Goal: Task Accomplishment & Management: Manage account settings

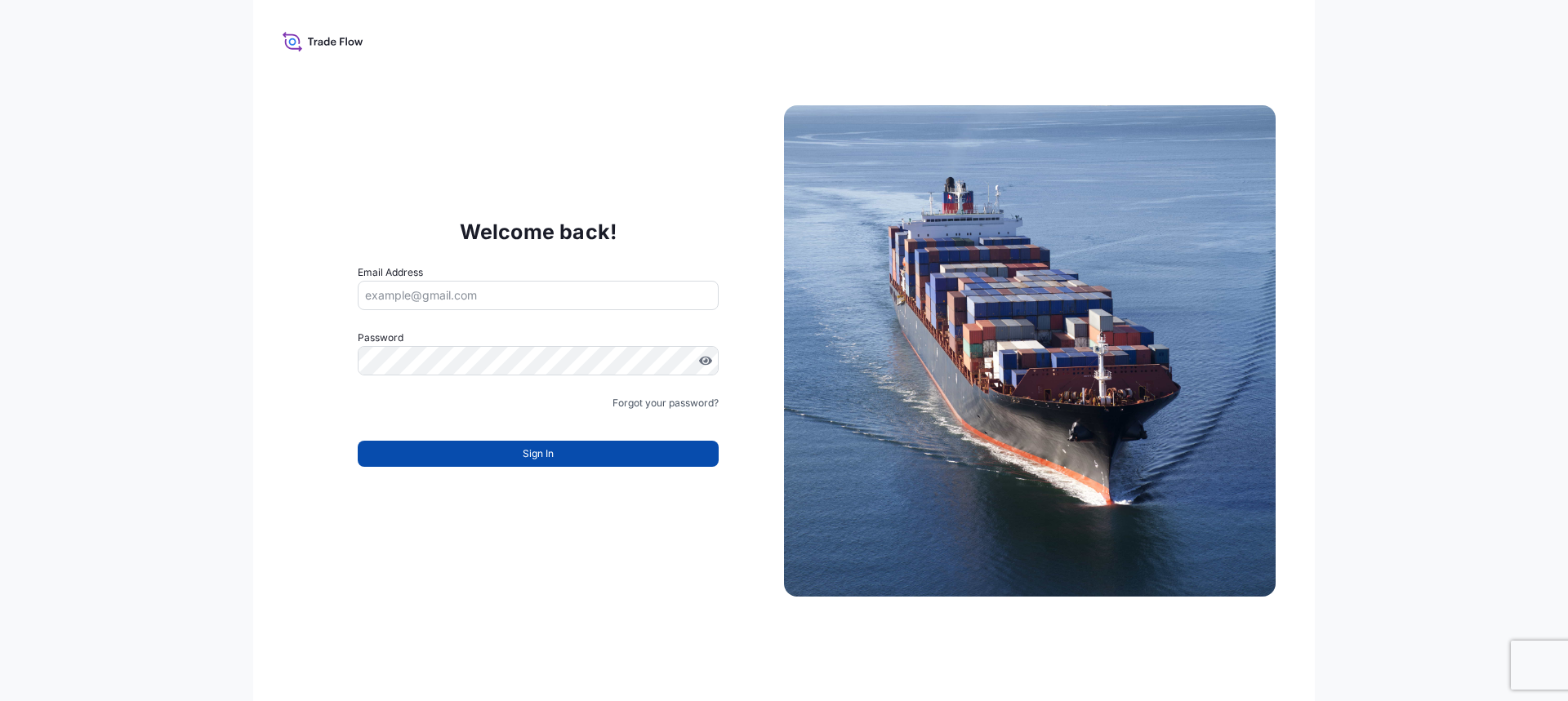
type input "[PERSON_NAME][EMAIL_ADDRESS][PERSON_NAME][DOMAIN_NAME]"
click at [600, 444] on button "Sign In" at bounding box center [539, 453] width 361 height 26
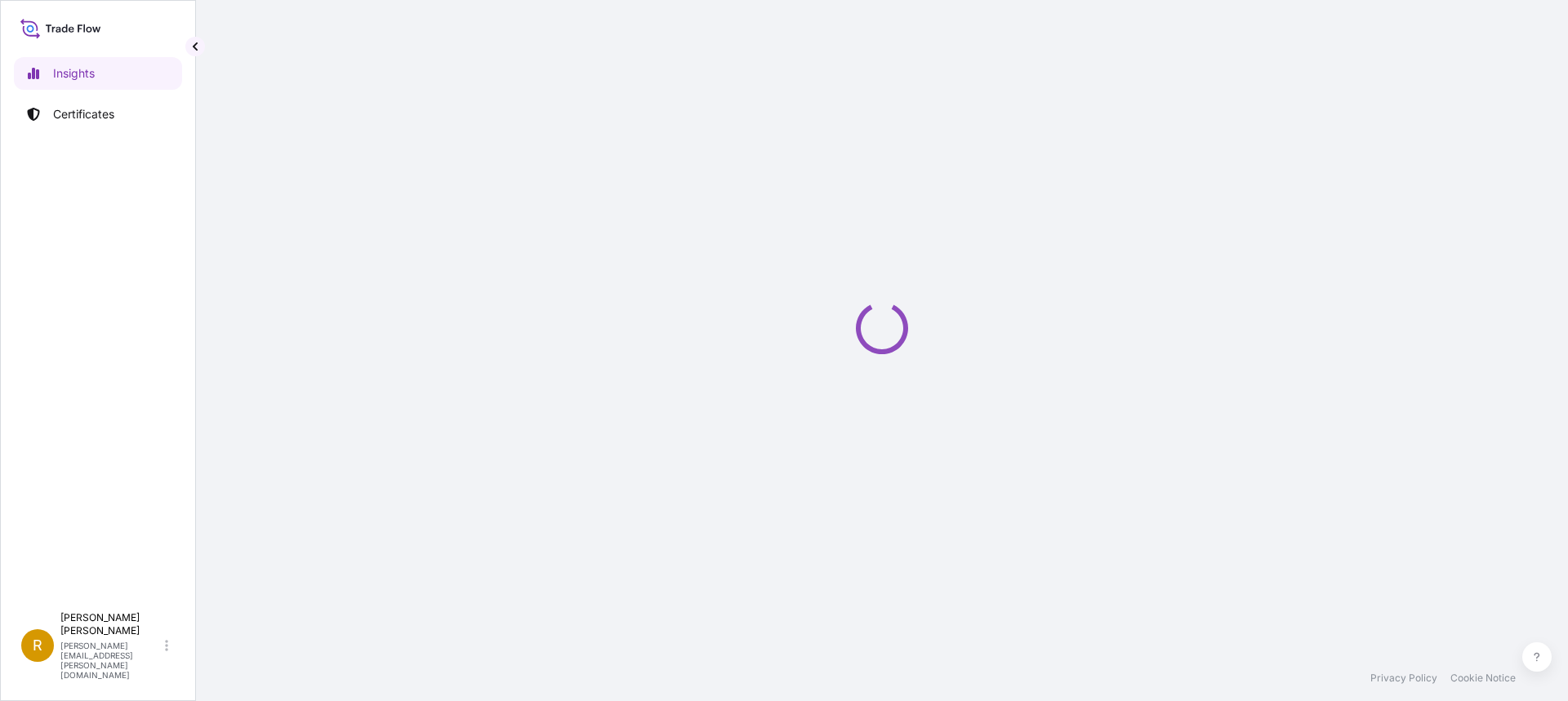
select select "2025"
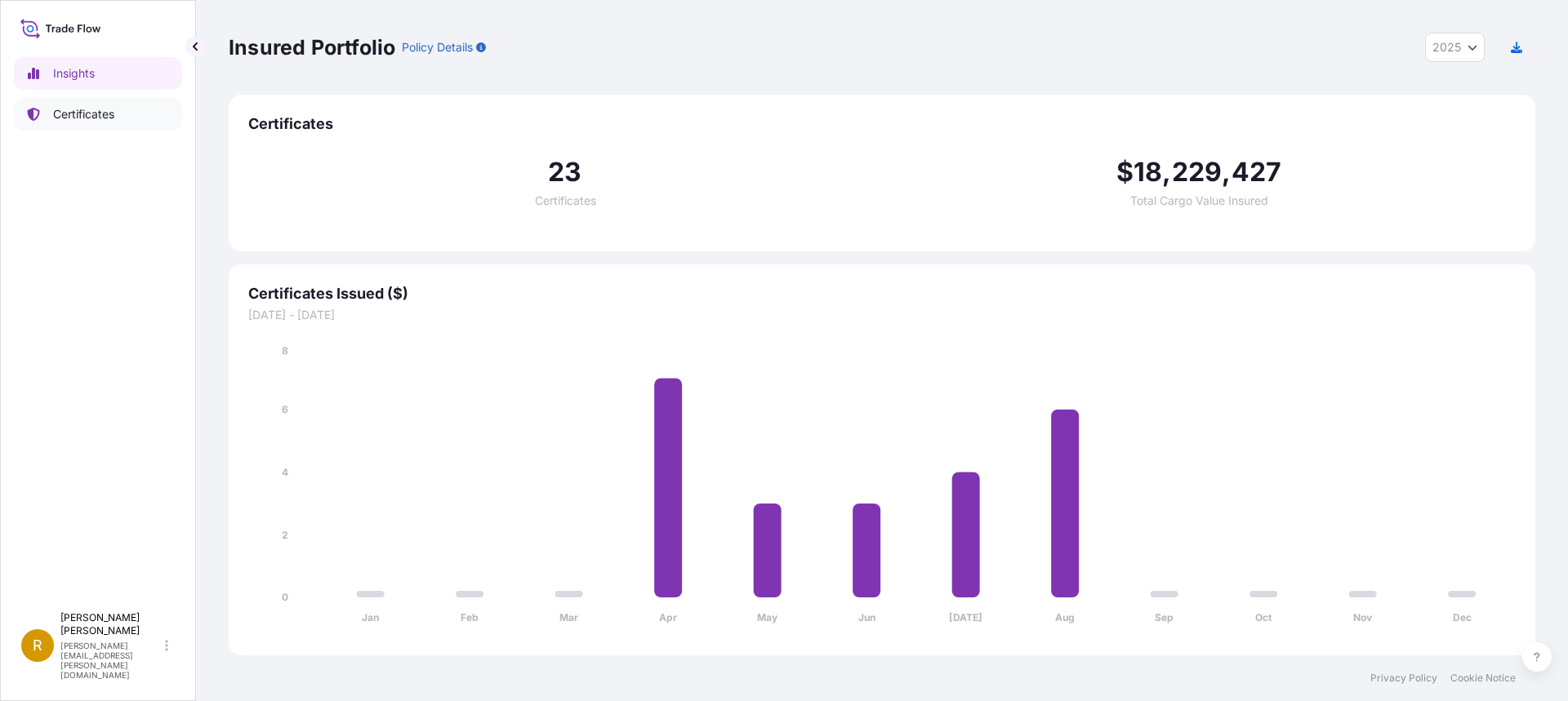
click at [76, 108] on p "Certificates" at bounding box center [83, 114] width 61 height 16
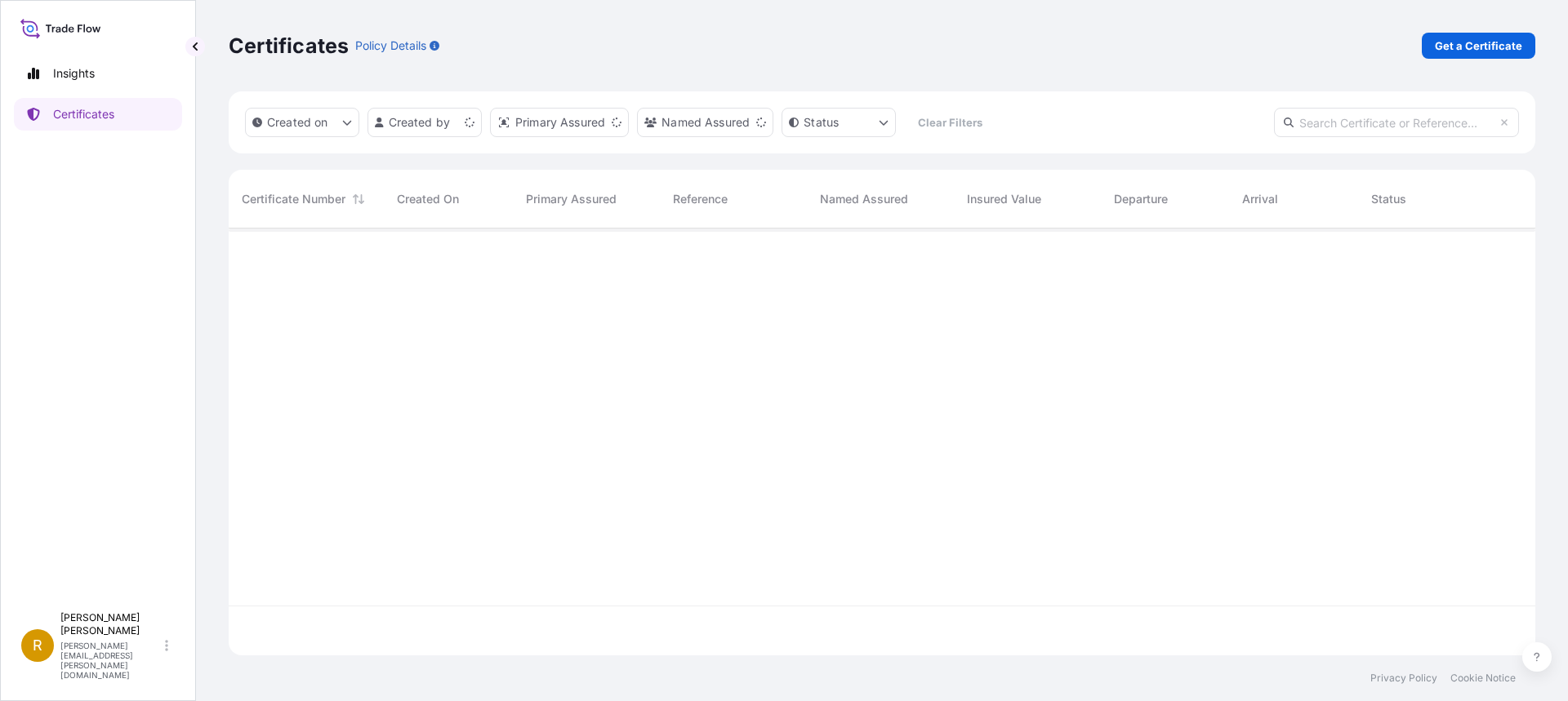
scroll to position [423, 1294]
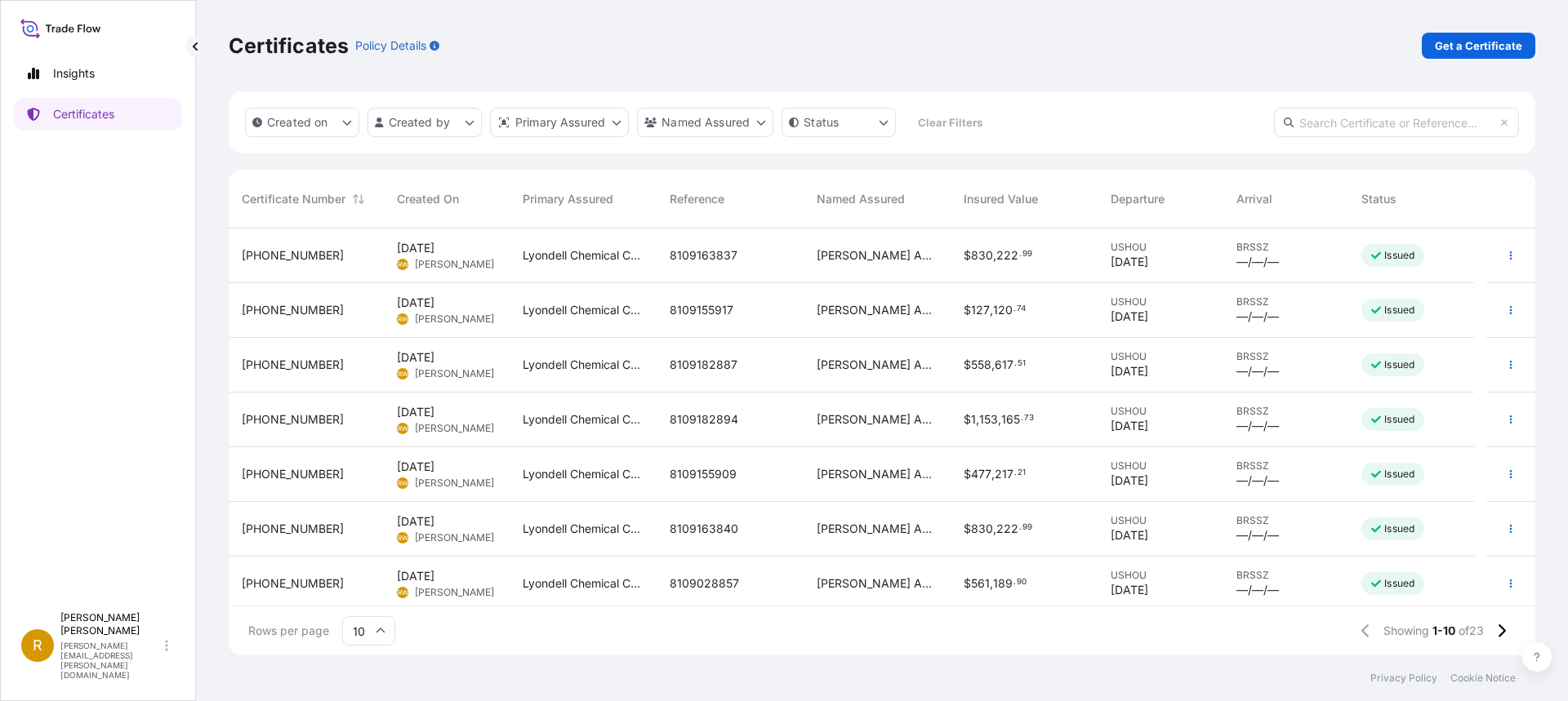
click at [714, 526] on span "8109163840" at bounding box center [704, 529] width 69 height 16
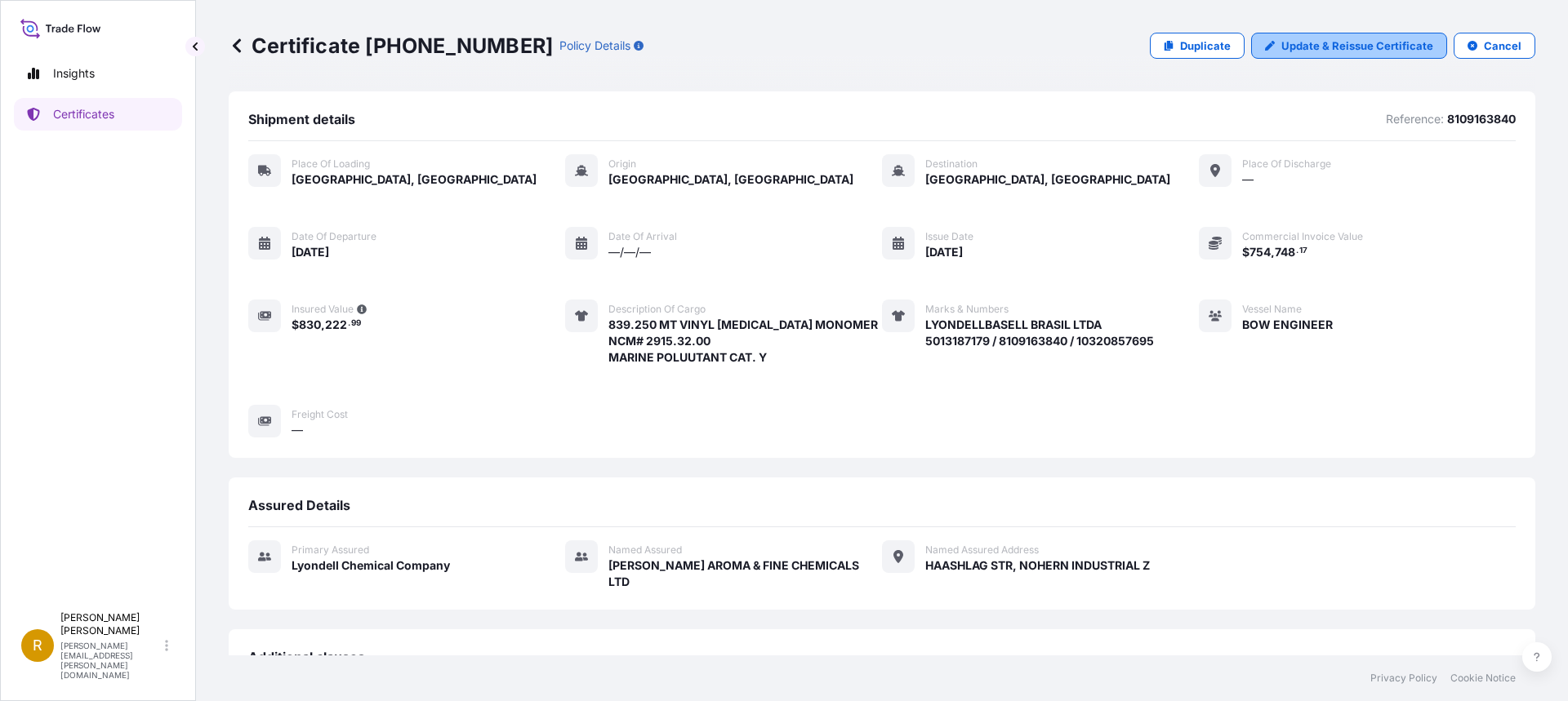
click at [1348, 47] on p "Update & Reissue Certificate" at bounding box center [1357, 46] width 152 height 16
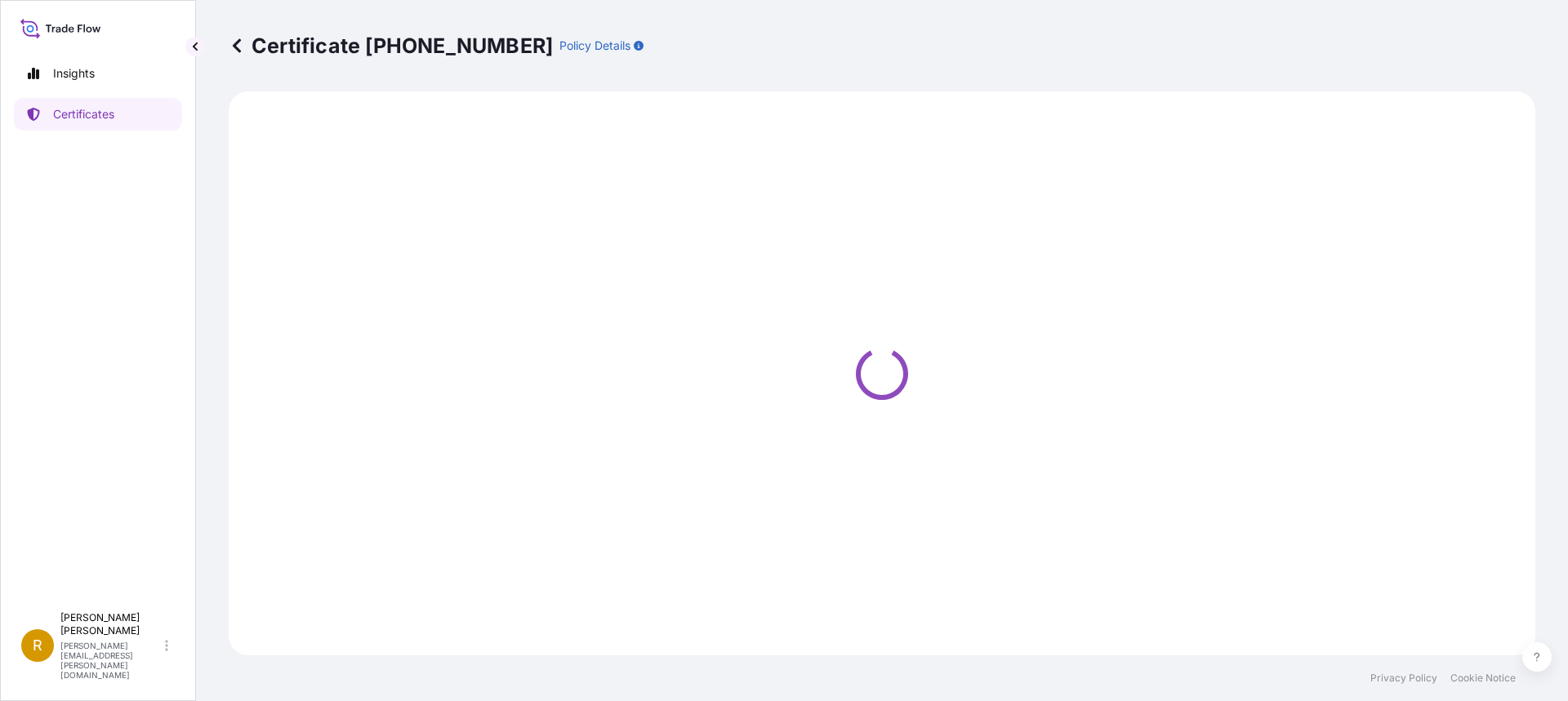
select select "Road / [GEOGRAPHIC_DATA]"
select select "Sea"
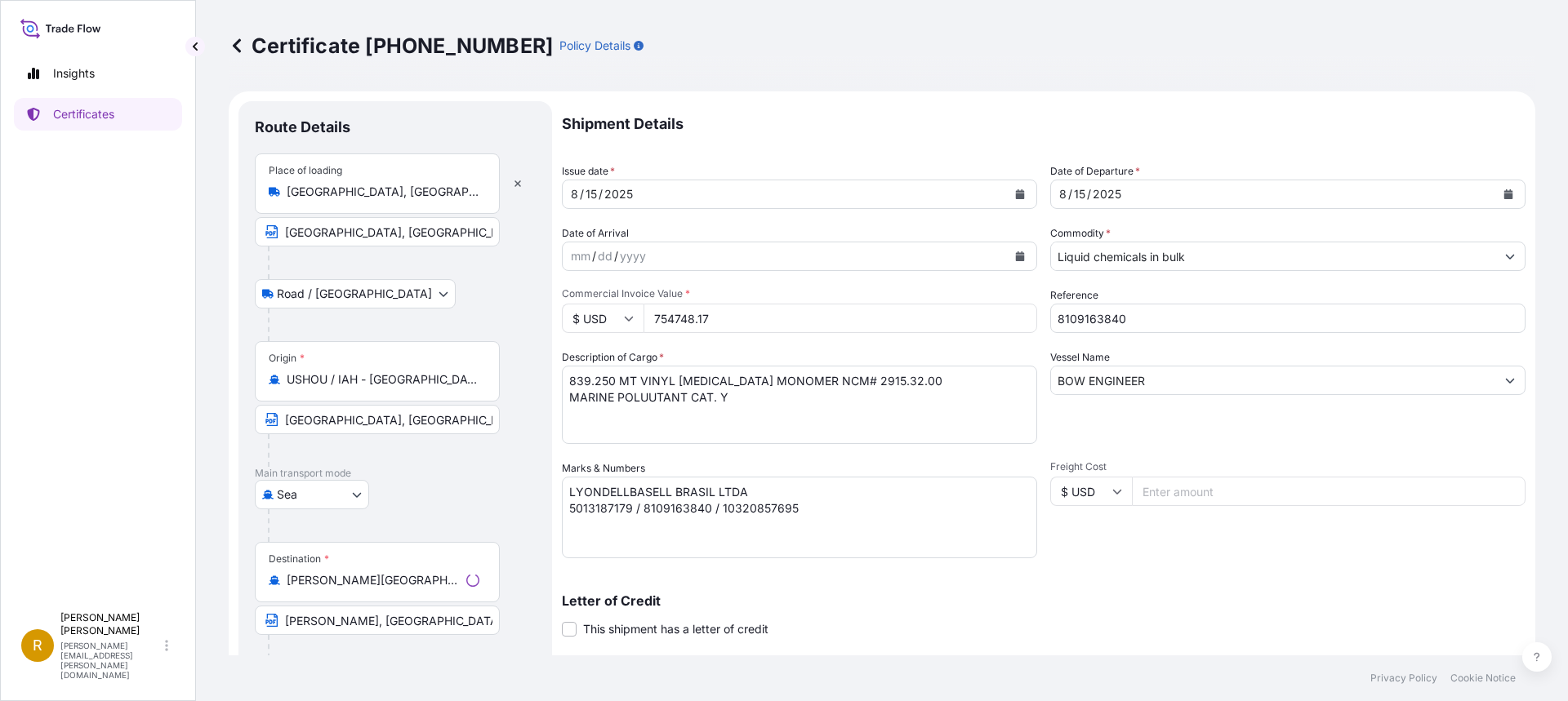
select select "32018"
click at [721, 323] on input "754748.17" at bounding box center [840, 319] width 393 height 29
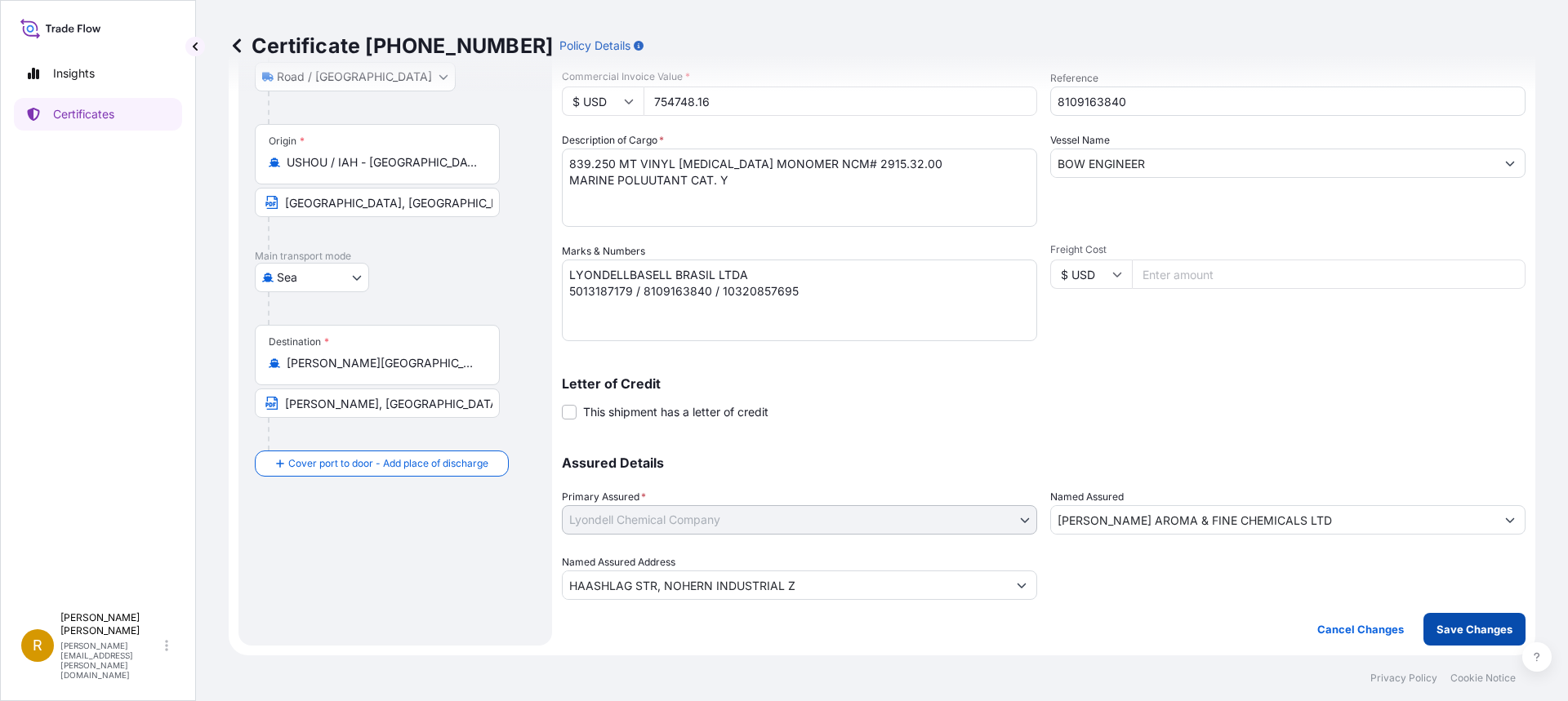
type input "754748.16"
click at [1446, 630] on p "Save Changes" at bounding box center [1474, 629] width 76 height 16
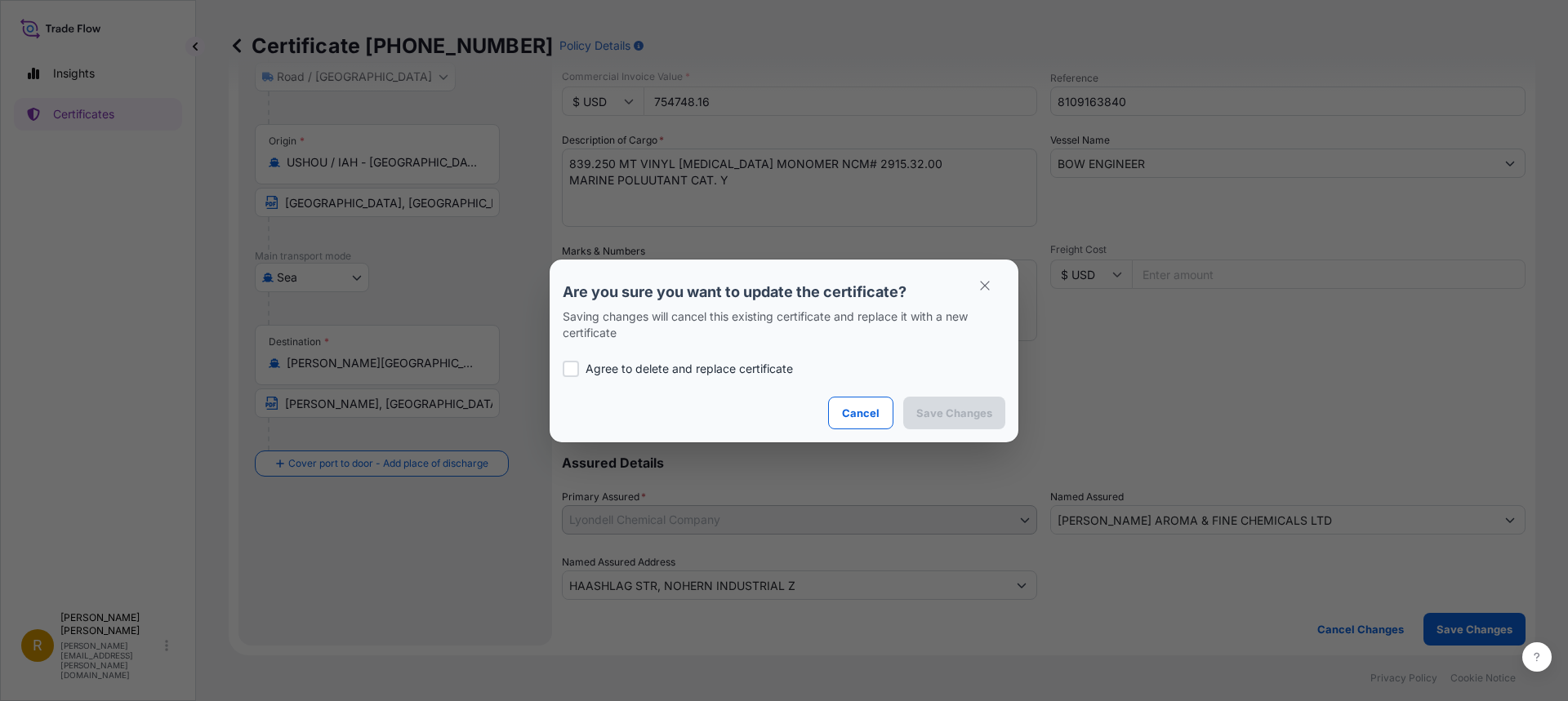
click at [572, 368] on div at bounding box center [571, 369] width 16 height 16
checkbox input "true"
click at [950, 416] on p "Save Changes" at bounding box center [954, 413] width 76 height 16
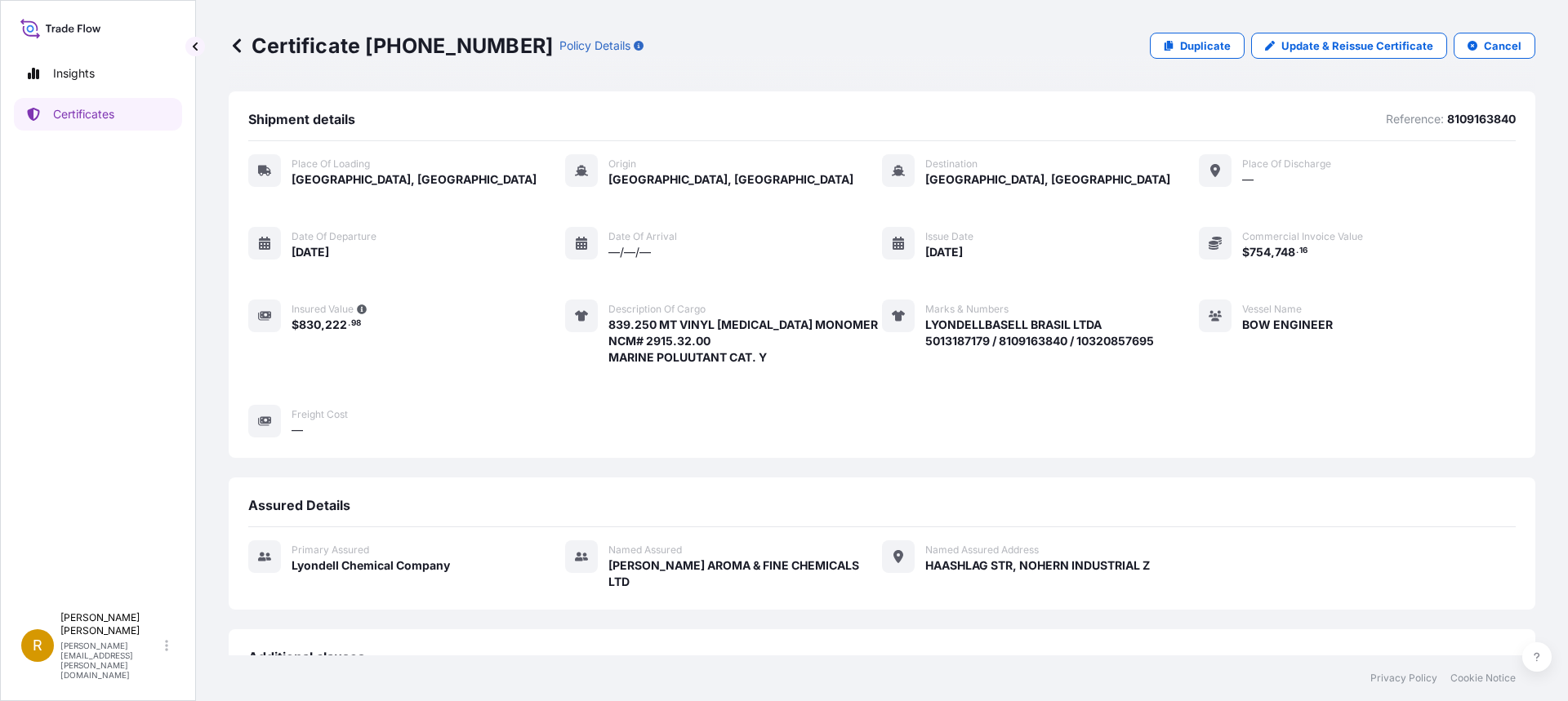
scroll to position [291, 0]
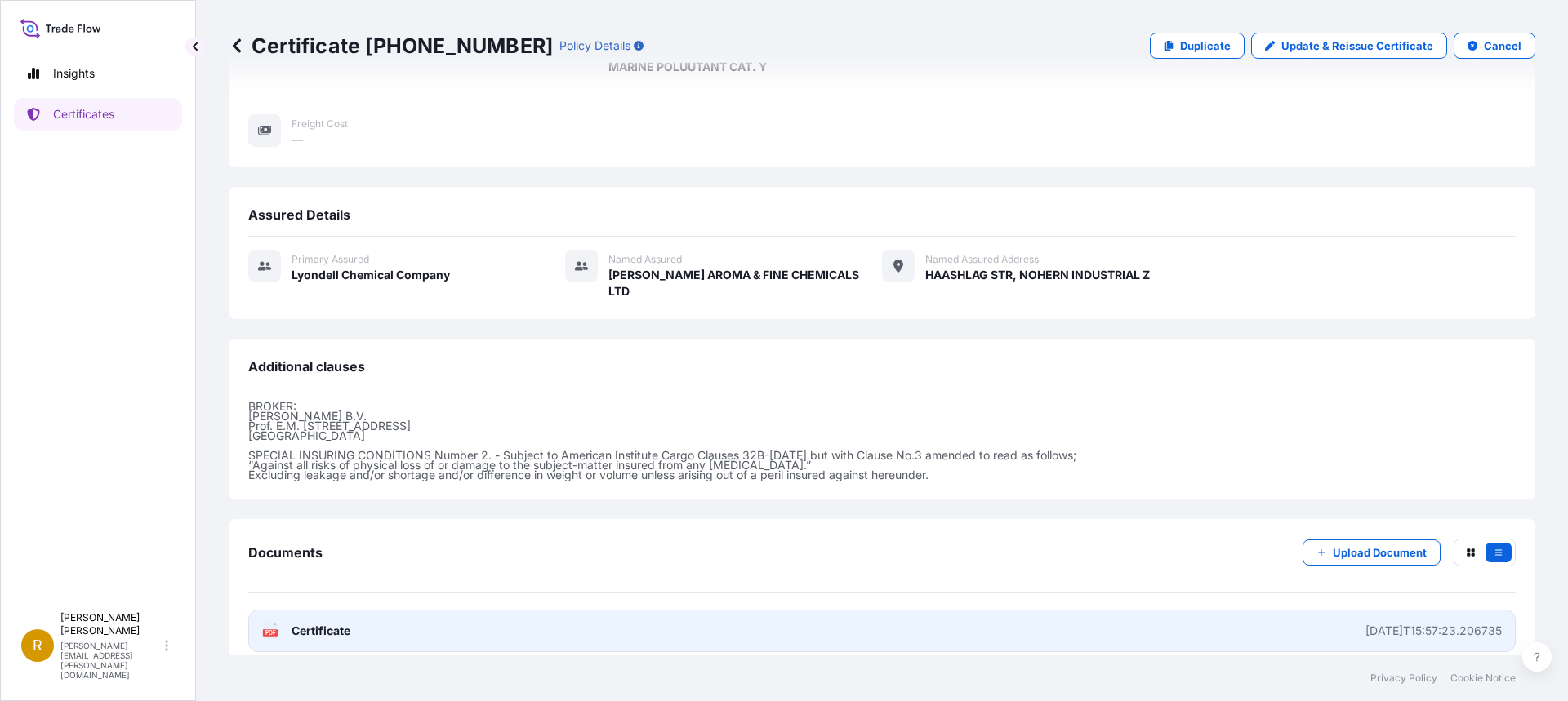
click at [266, 623] on g "PDF" at bounding box center [271, 631] width 15 height 16
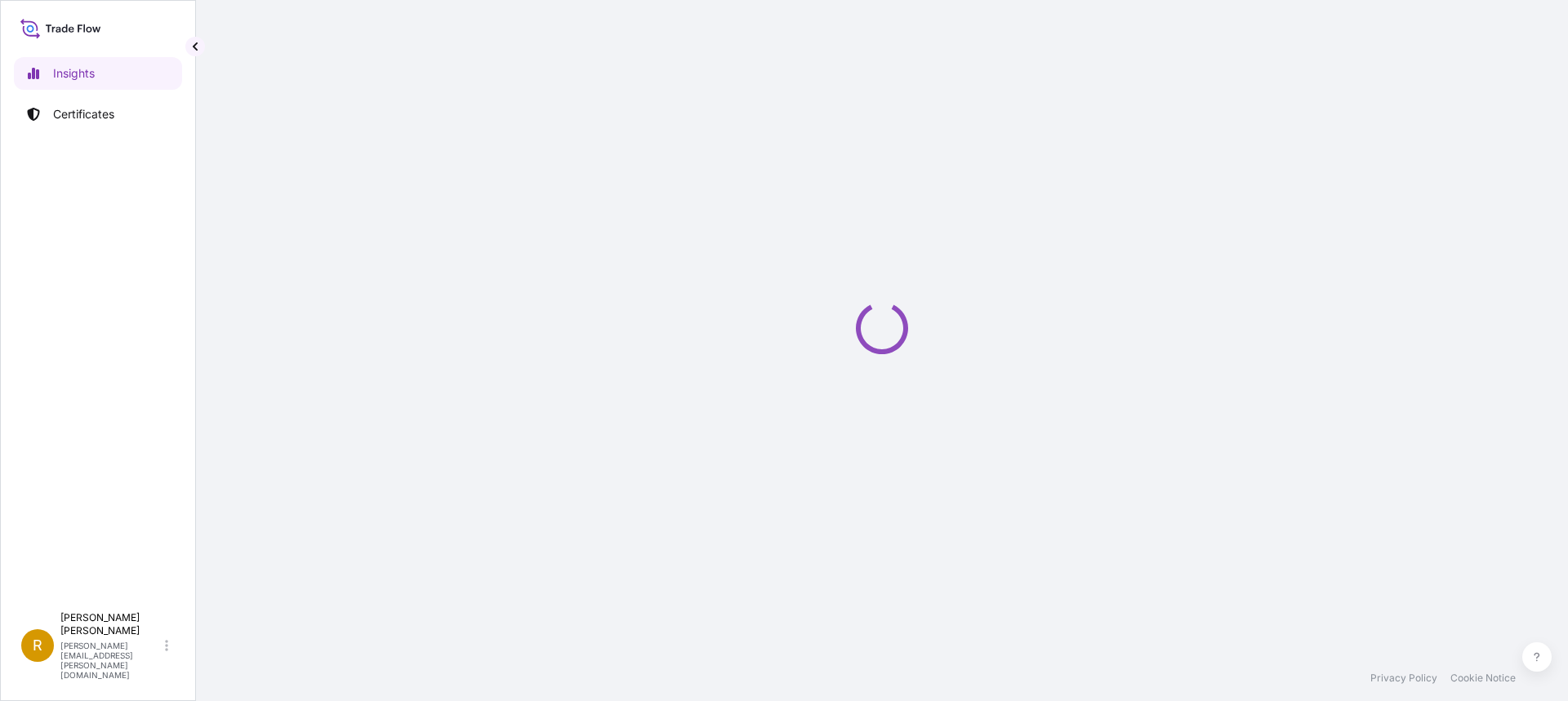
select select "2025"
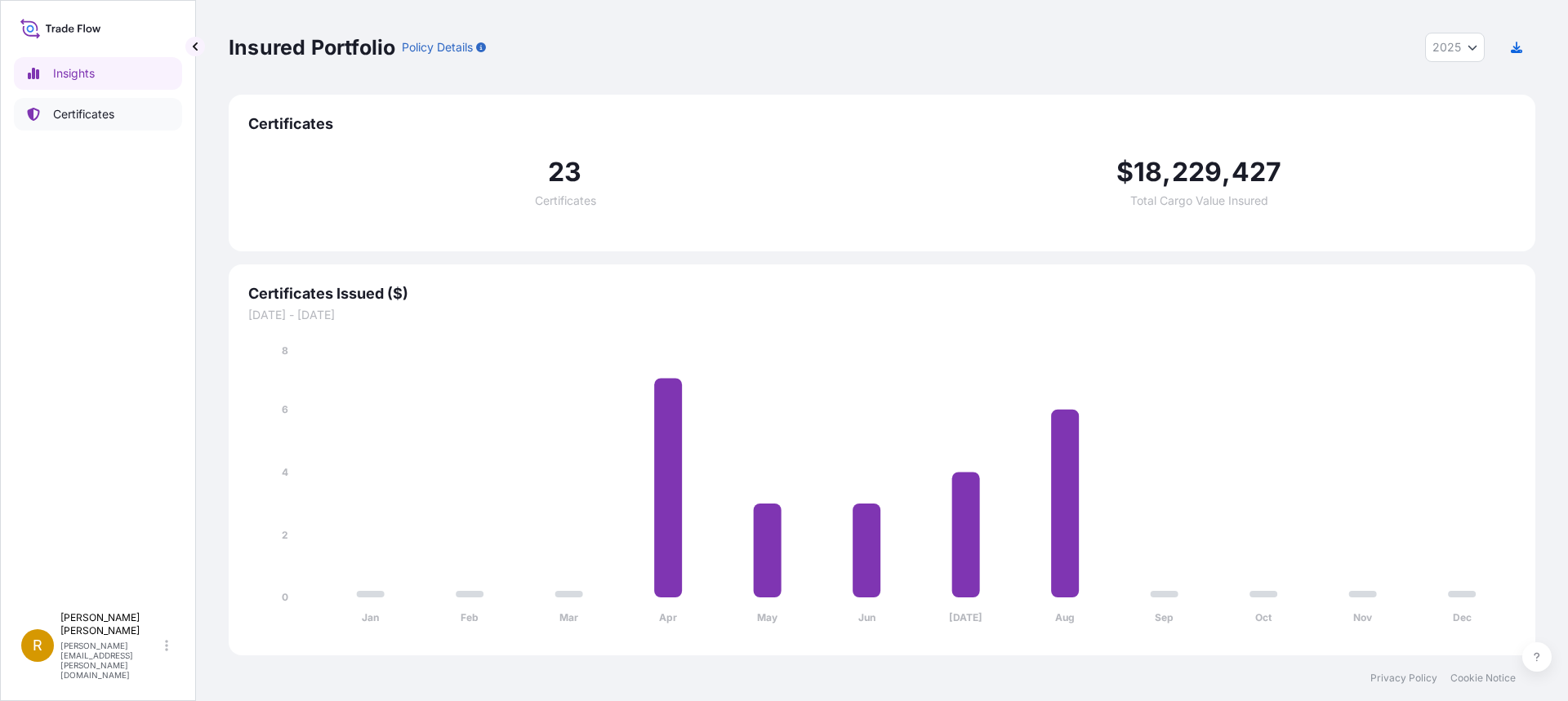
click at [81, 110] on p "Certificates" at bounding box center [83, 114] width 61 height 16
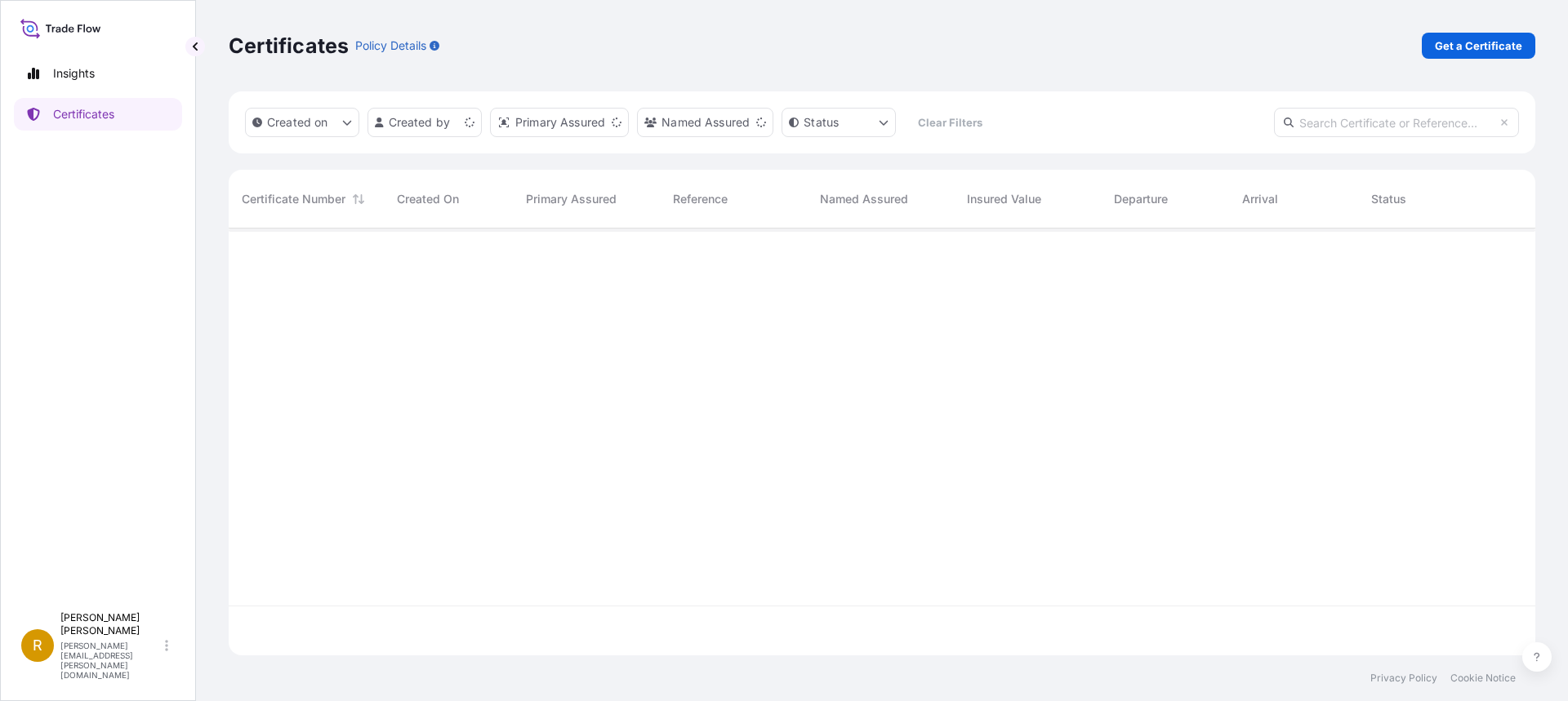
scroll to position [423, 1294]
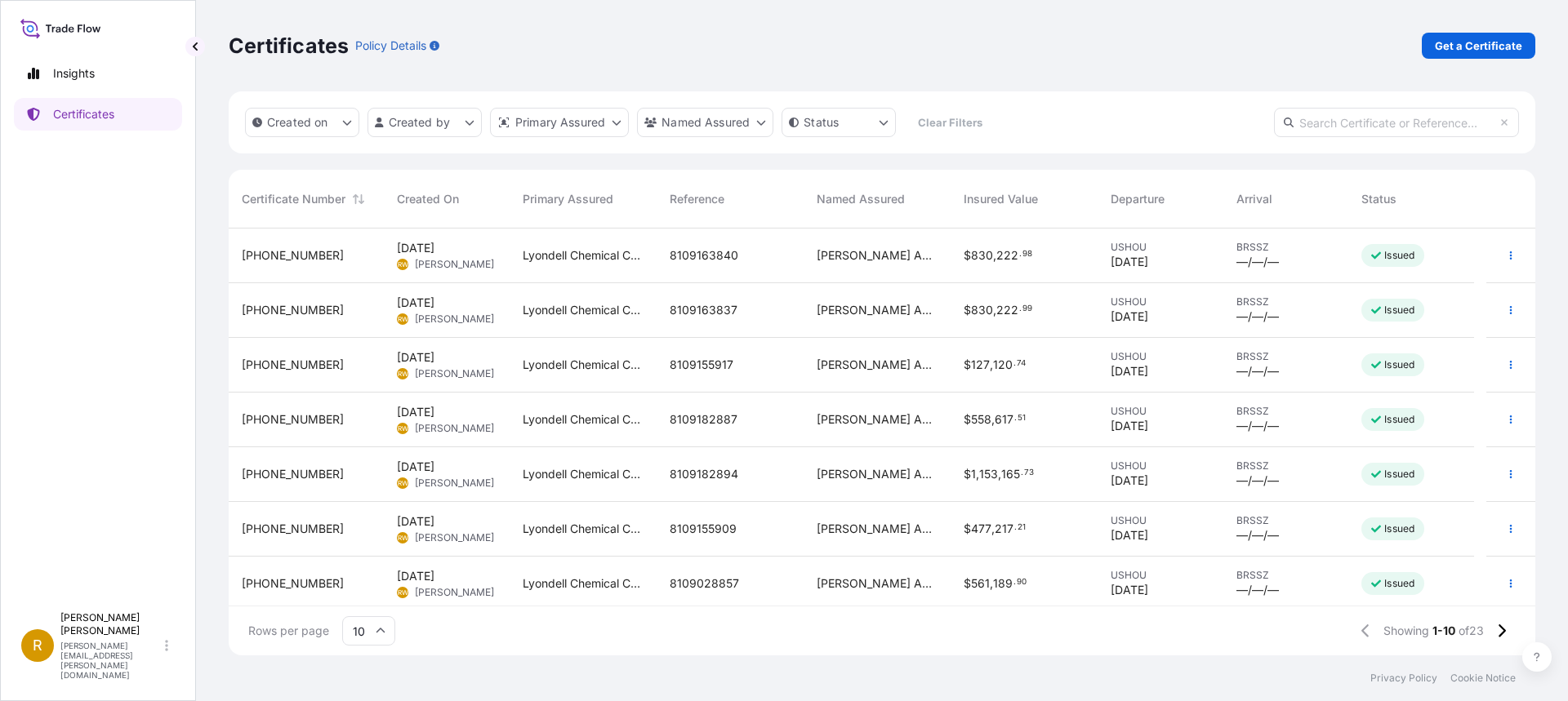
click at [696, 308] on span "8109163837" at bounding box center [703, 310] width 68 height 16
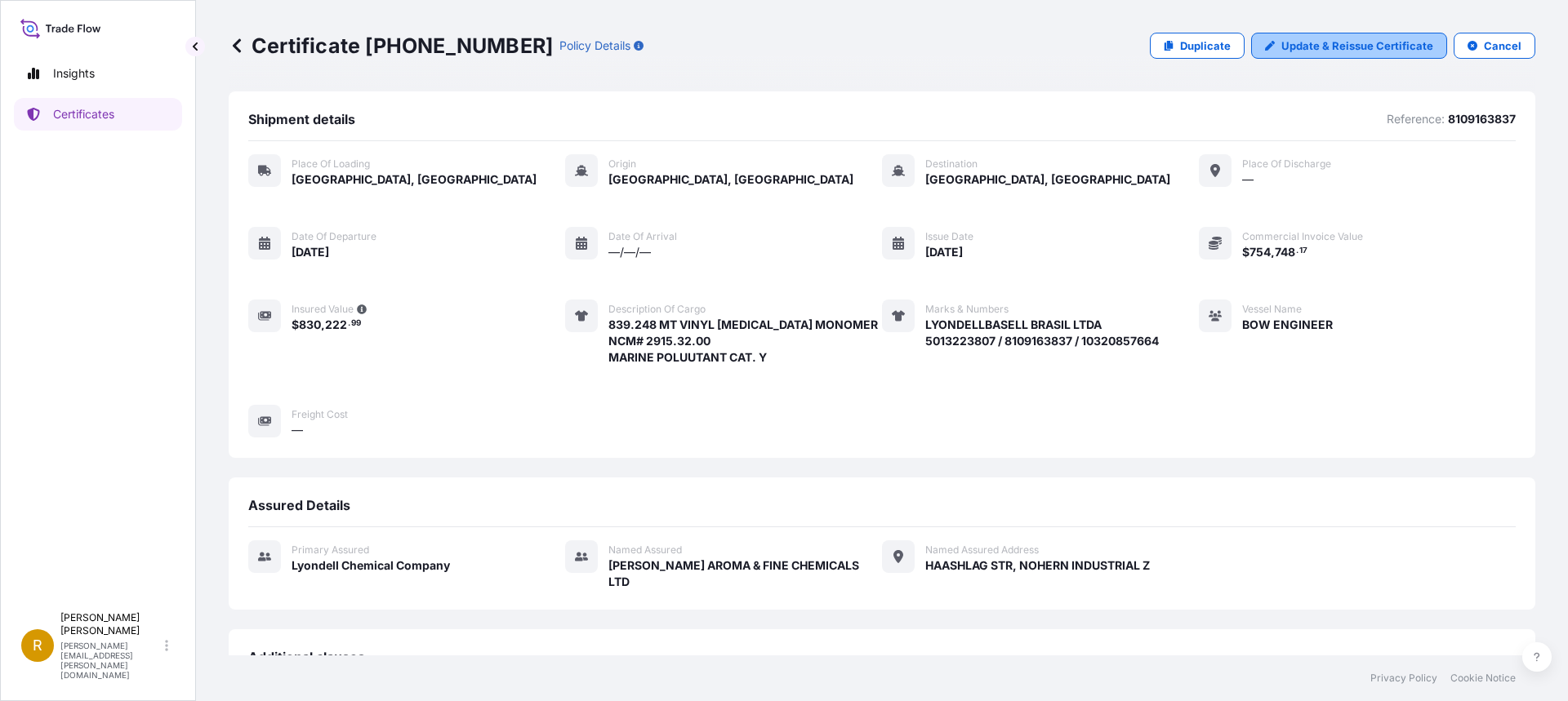
click at [1363, 45] on p "Update & Reissue Certificate" at bounding box center [1357, 46] width 152 height 16
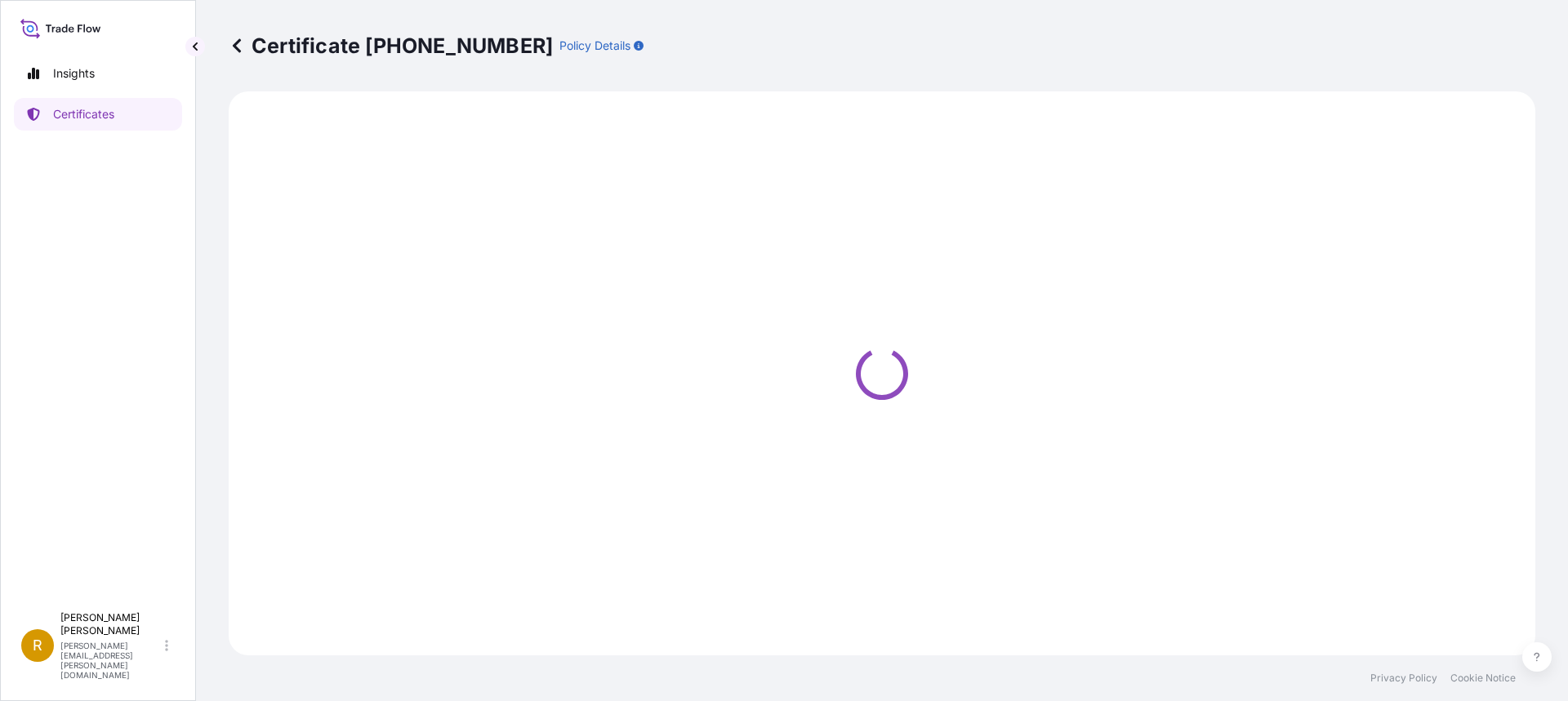
select select "Road / [GEOGRAPHIC_DATA]"
select select "Sea"
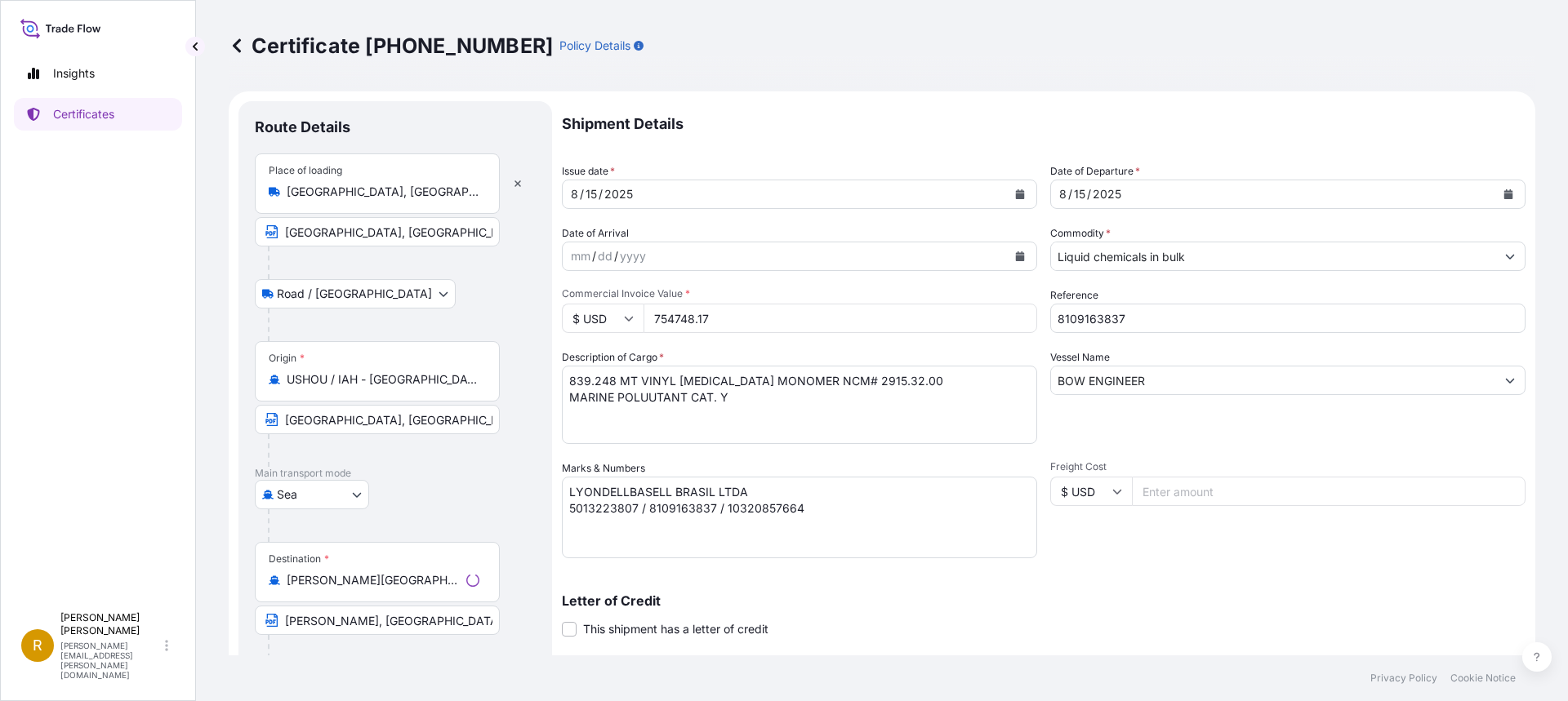
select select "32018"
drag, startPoint x: 728, startPoint y: 319, endPoint x: 622, endPoint y: 316, distance: 106.0
click at [622, 316] on div "$ USD 754748.17" at bounding box center [799, 319] width 475 height 29
type input "754746.37"
click at [809, 506] on textarea "LYONDELLBASELL BRASIL LTDA 5013223807 / 8109163837 / 10320857664" at bounding box center [799, 517] width 475 height 82
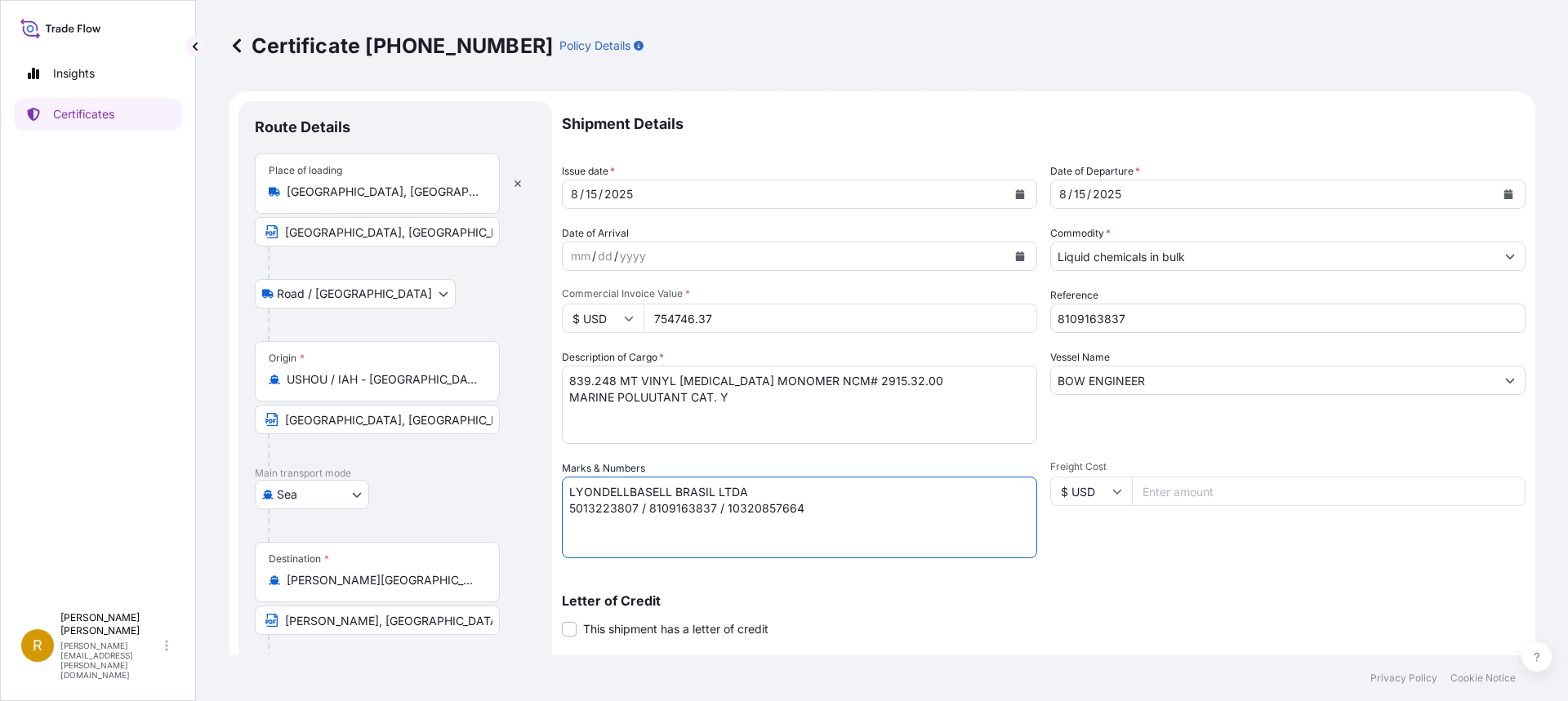
scroll to position [217, 0]
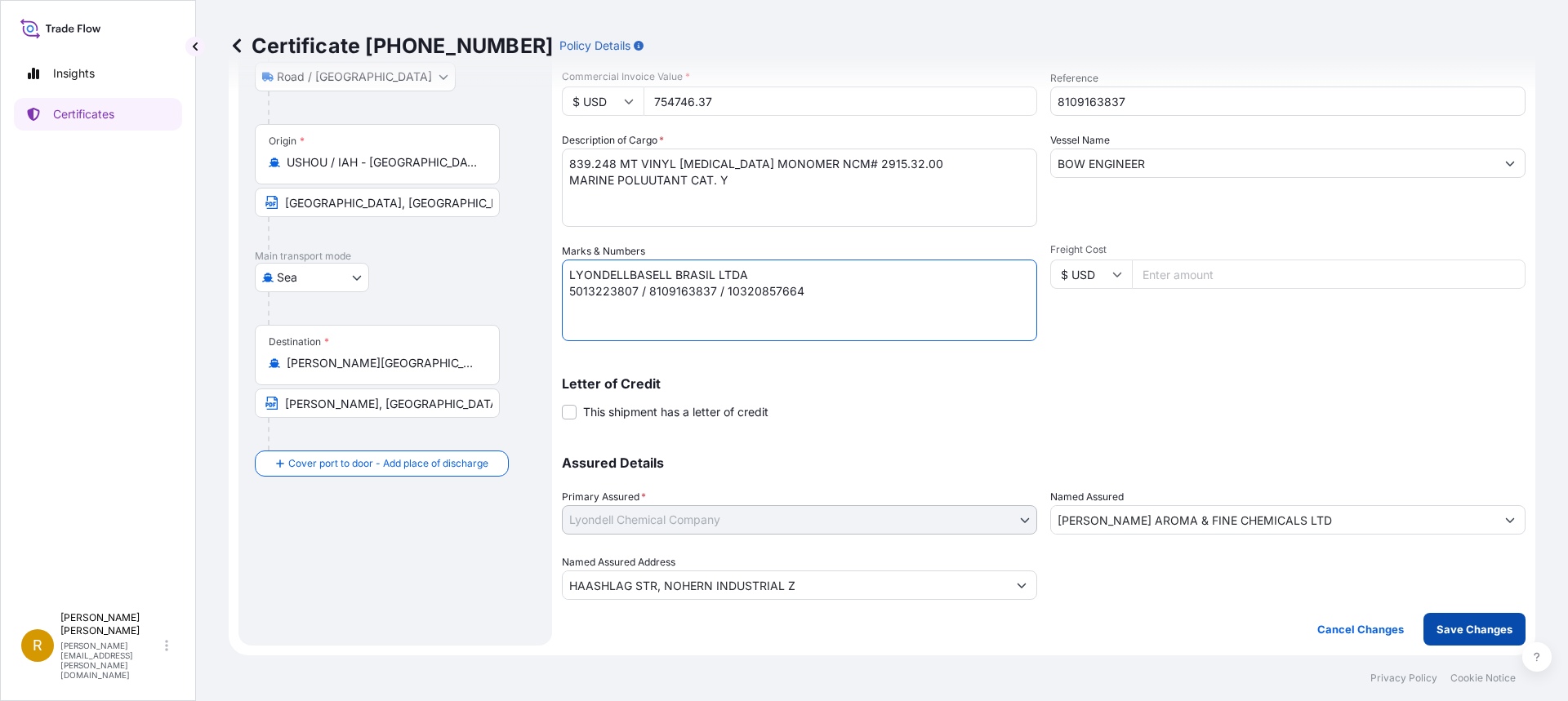
click at [1462, 628] on p "Save Changes" at bounding box center [1474, 629] width 76 height 16
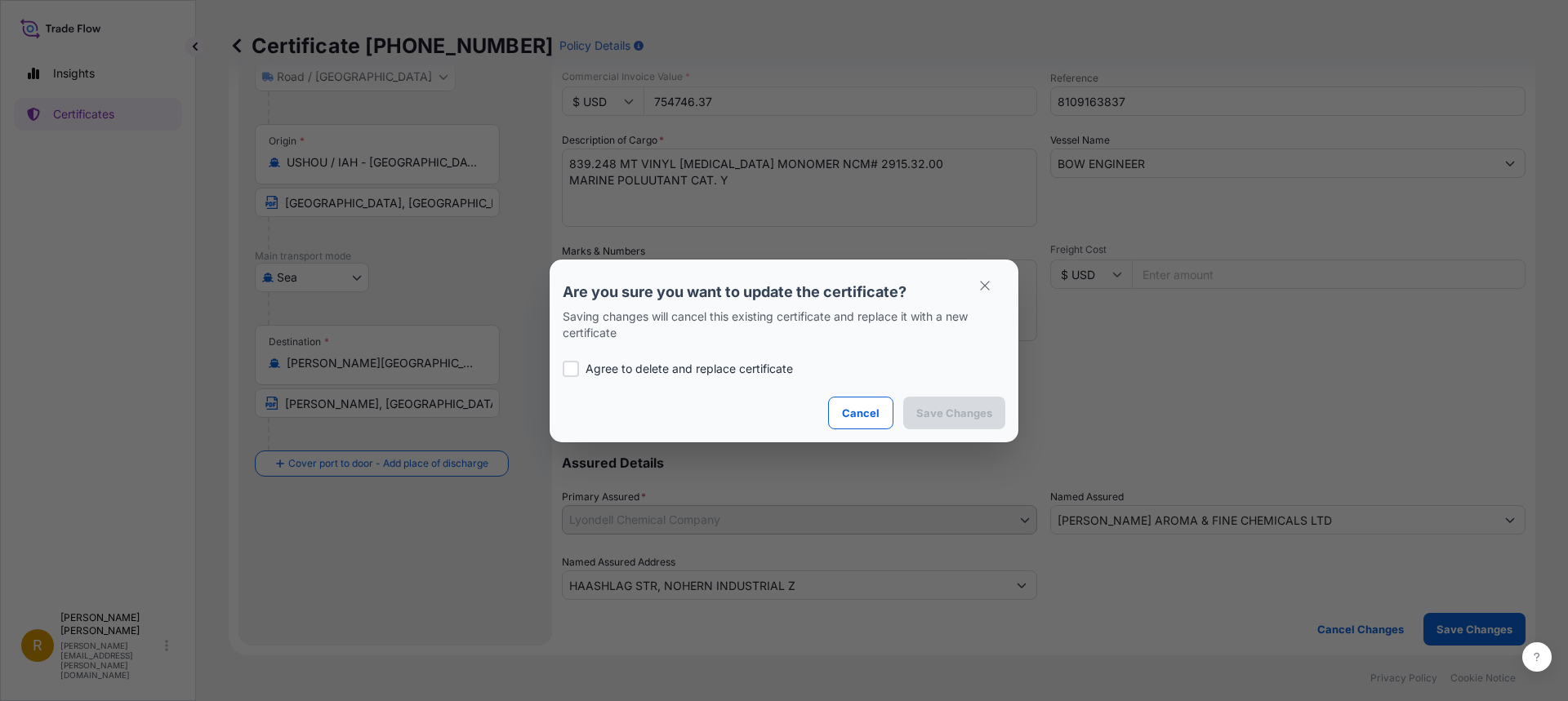
click at [574, 365] on div at bounding box center [571, 369] width 16 height 16
checkbox input "true"
click at [951, 414] on p "Save Changes" at bounding box center [954, 413] width 76 height 16
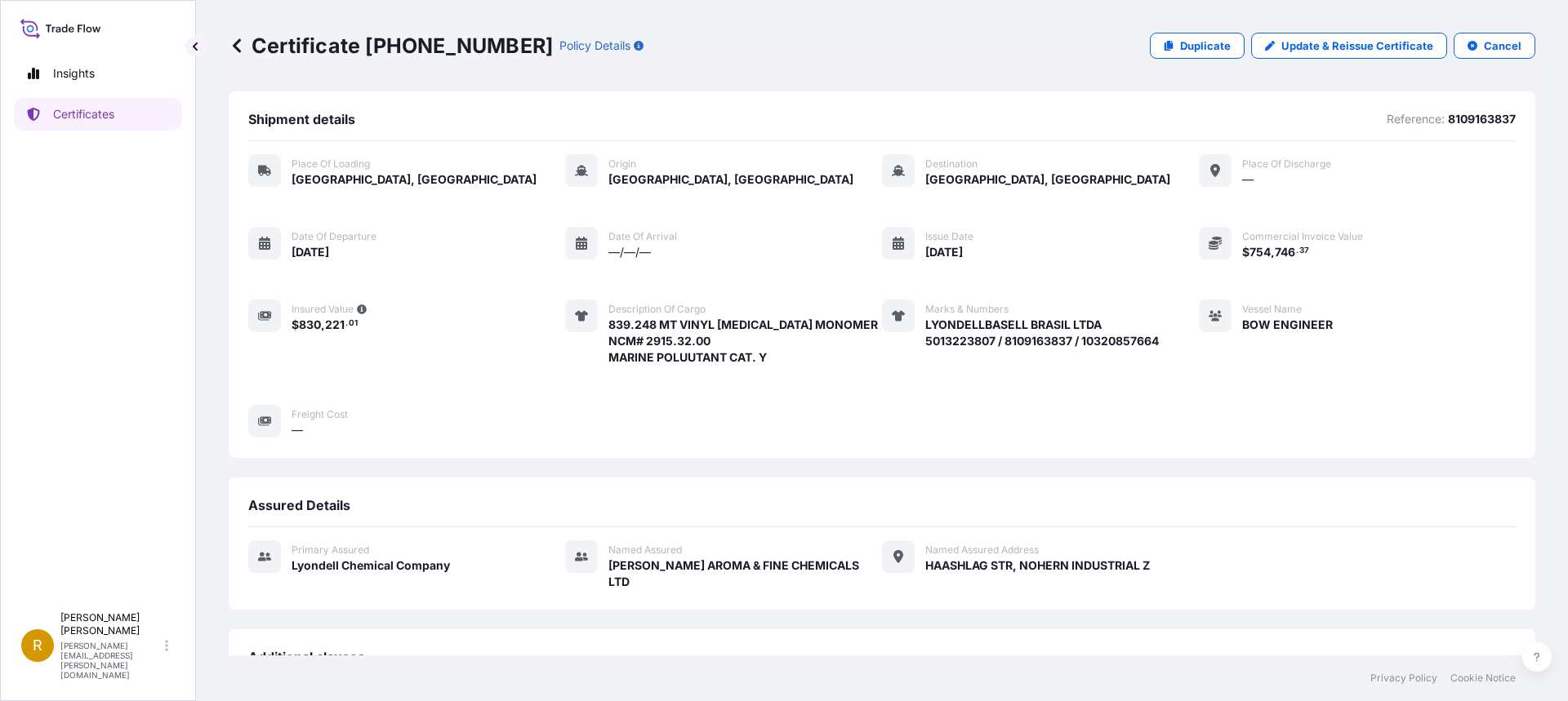
scroll to position [291, 0]
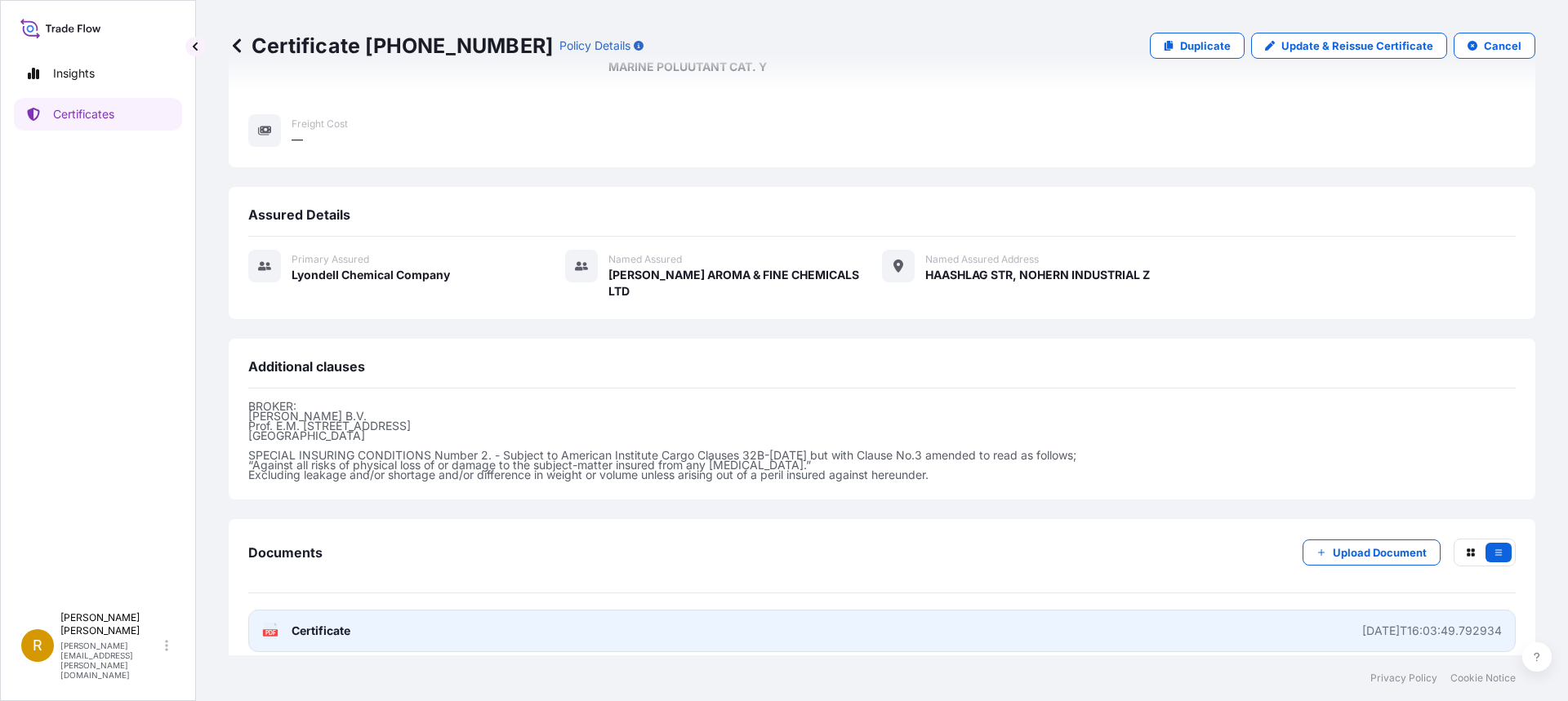
click at [276, 630] on text "PDF" at bounding box center [271, 632] width 11 height 6
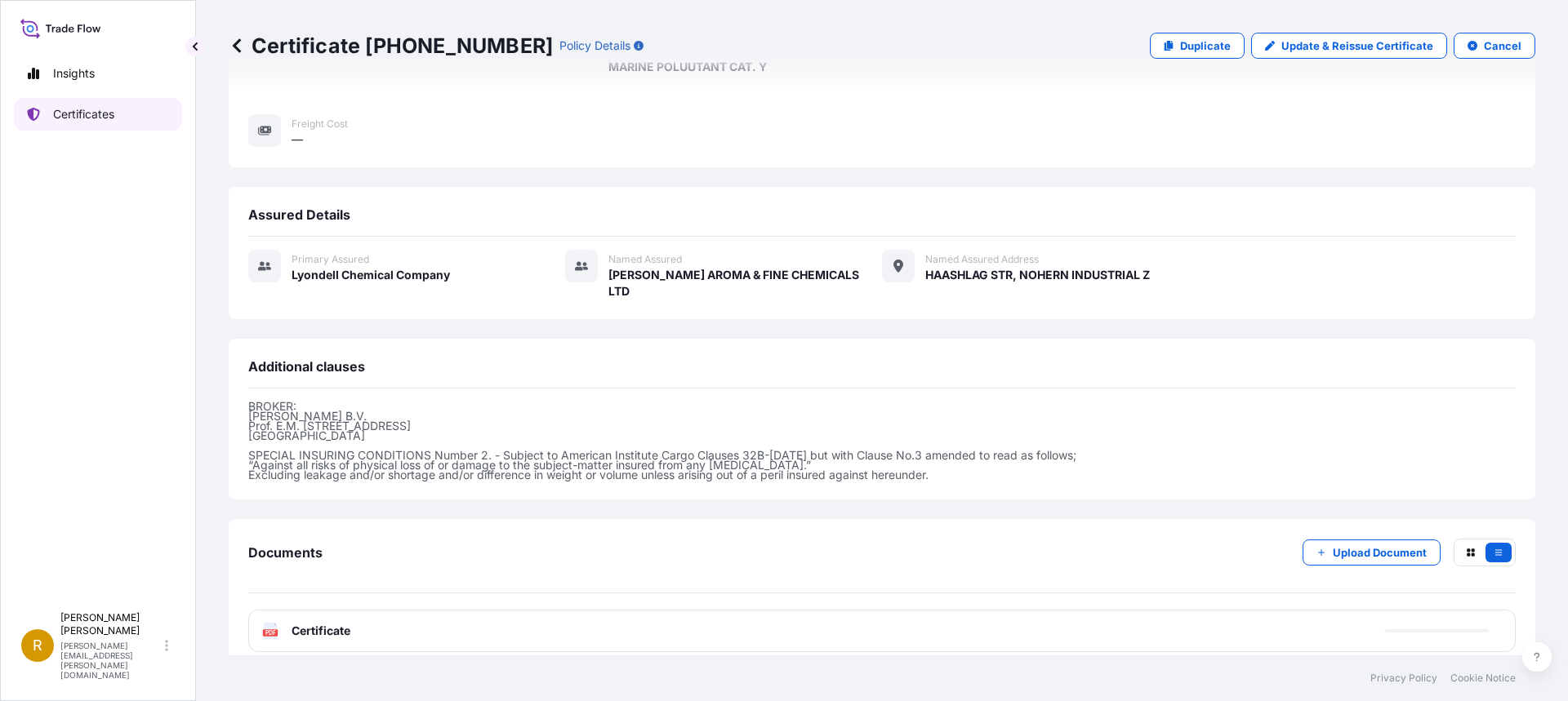
click at [71, 111] on p "Certificates" at bounding box center [83, 114] width 61 height 16
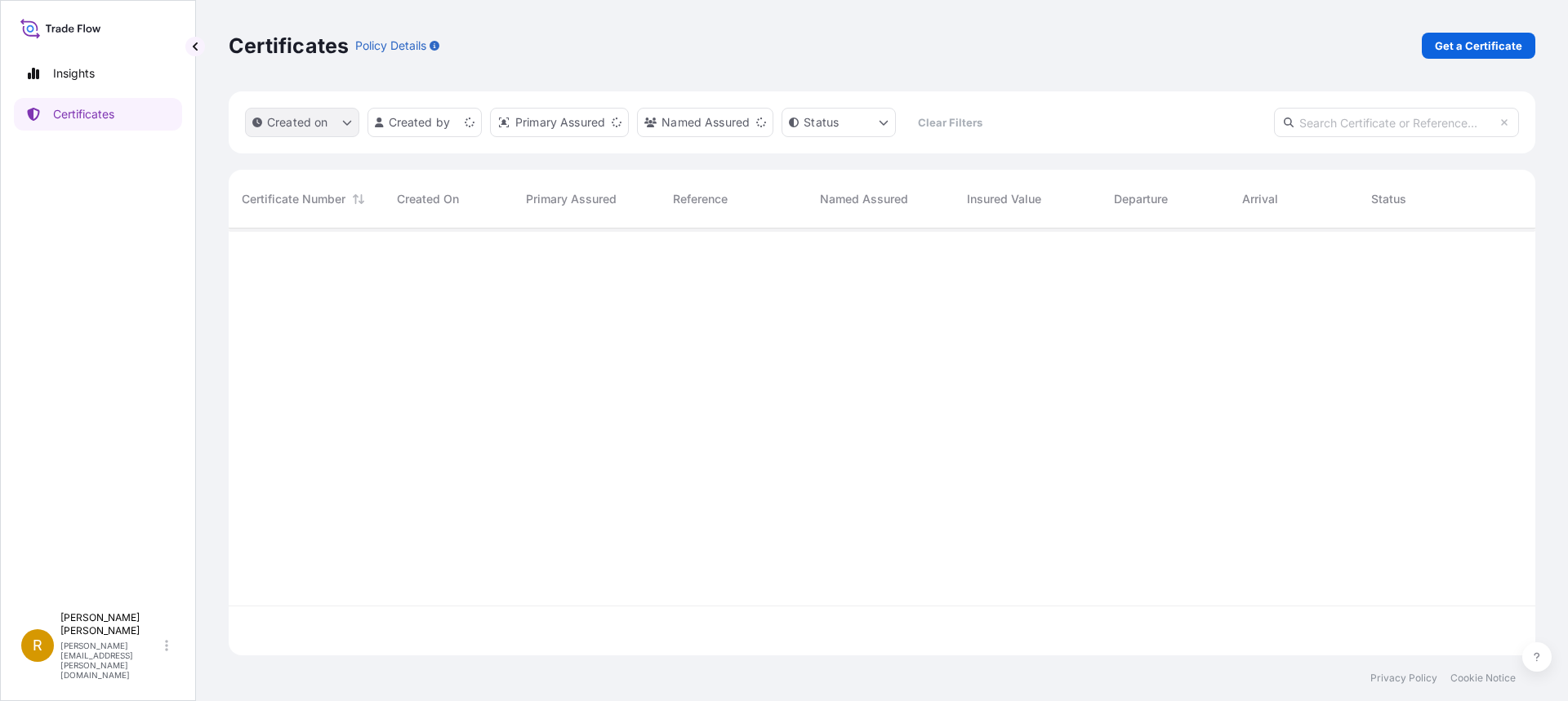
scroll to position [423, 1294]
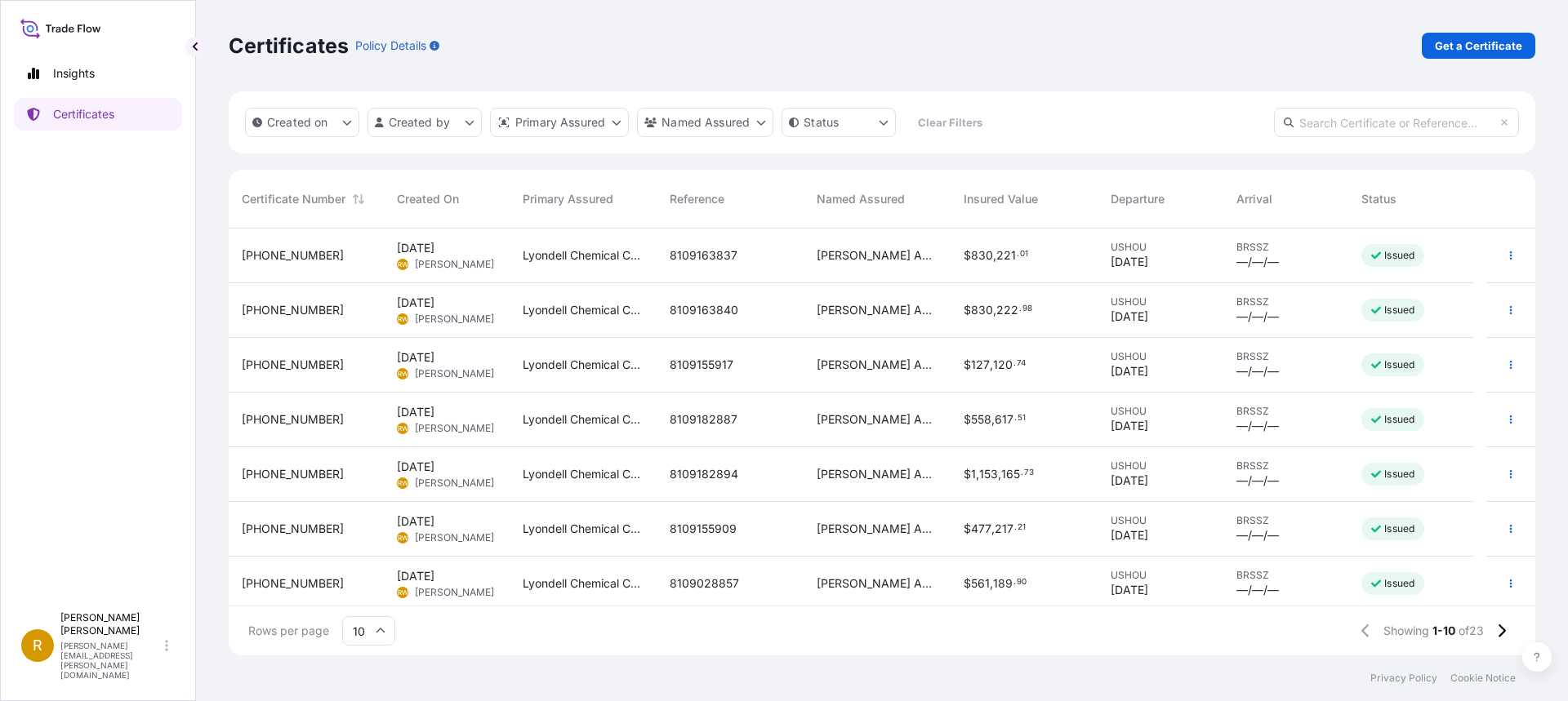
click at [690, 364] on span "8109155917" at bounding box center [701, 365] width 64 height 16
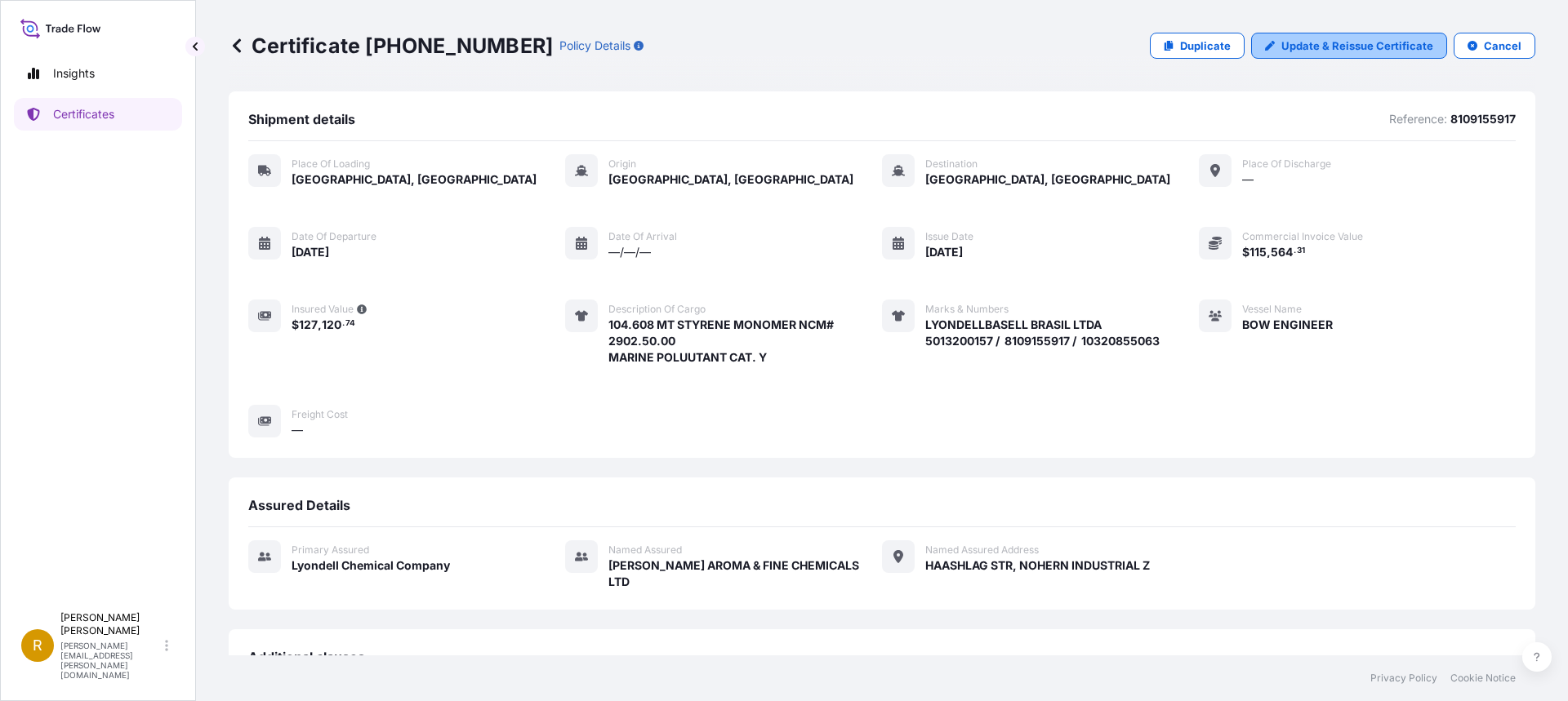
click at [1356, 45] on p "Update & Reissue Certificate" at bounding box center [1357, 46] width 152 height 16
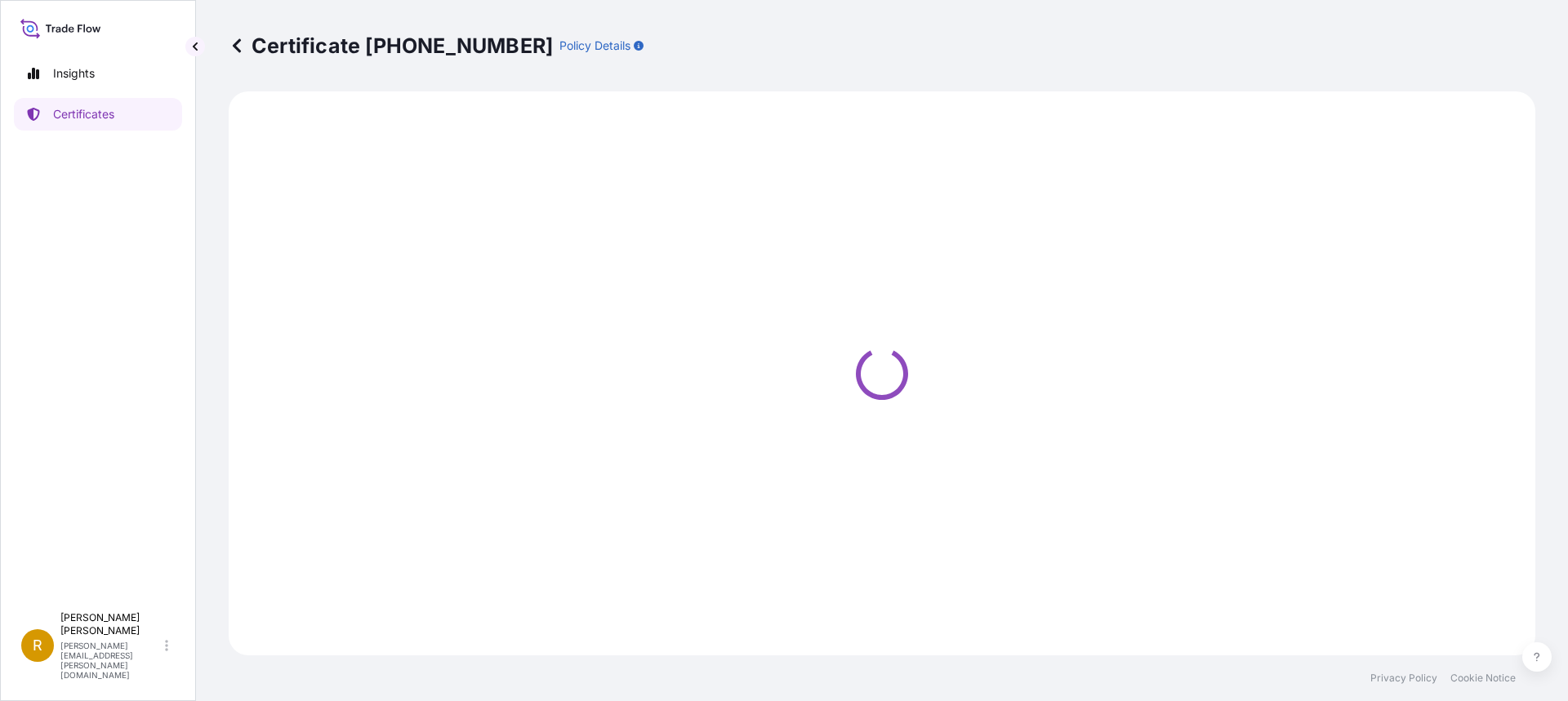
select select "Road / [GEOGRAPHIC_DATA]"
select select "Sea"
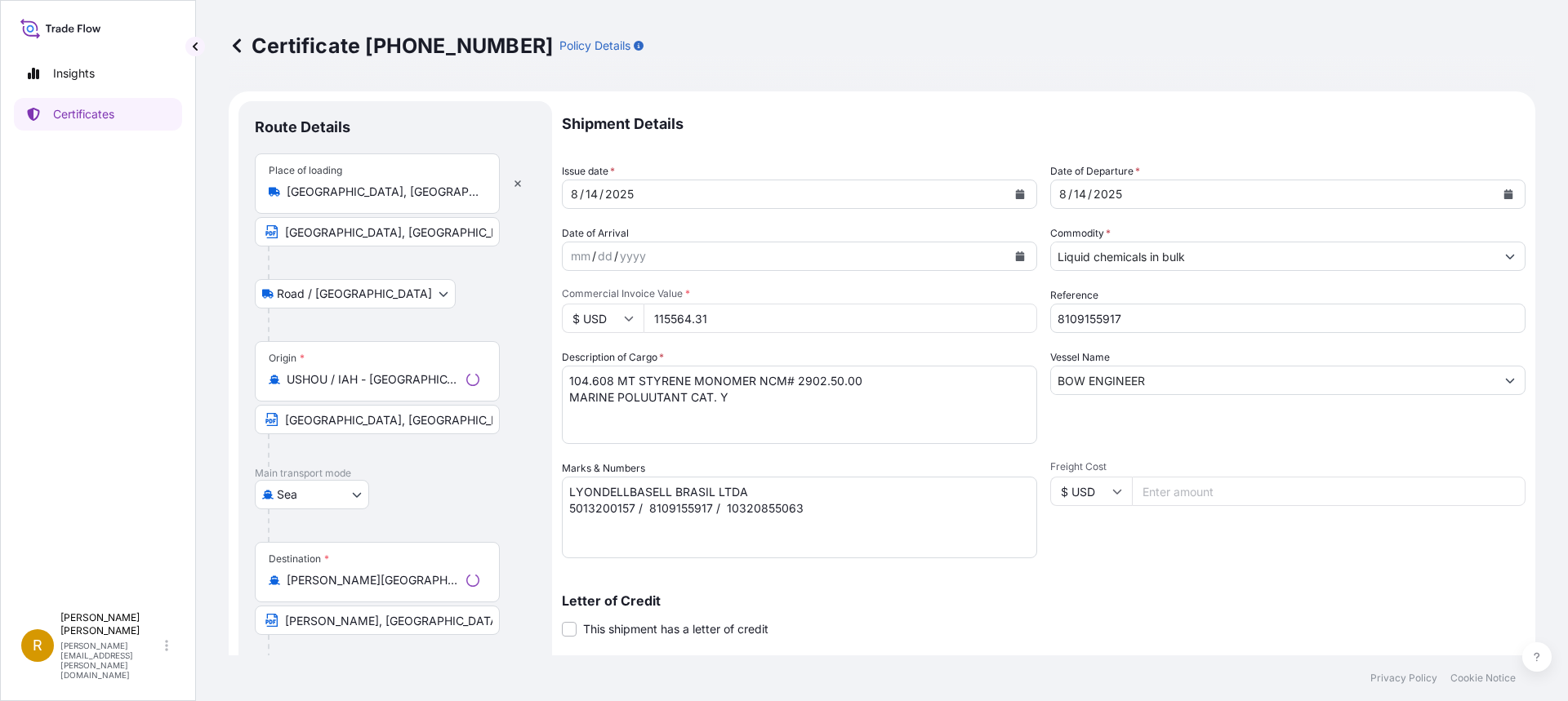
select select "32018"
click at [717, 319] on input "115564.31" at bounding box center [840, 319] width 393 height 29
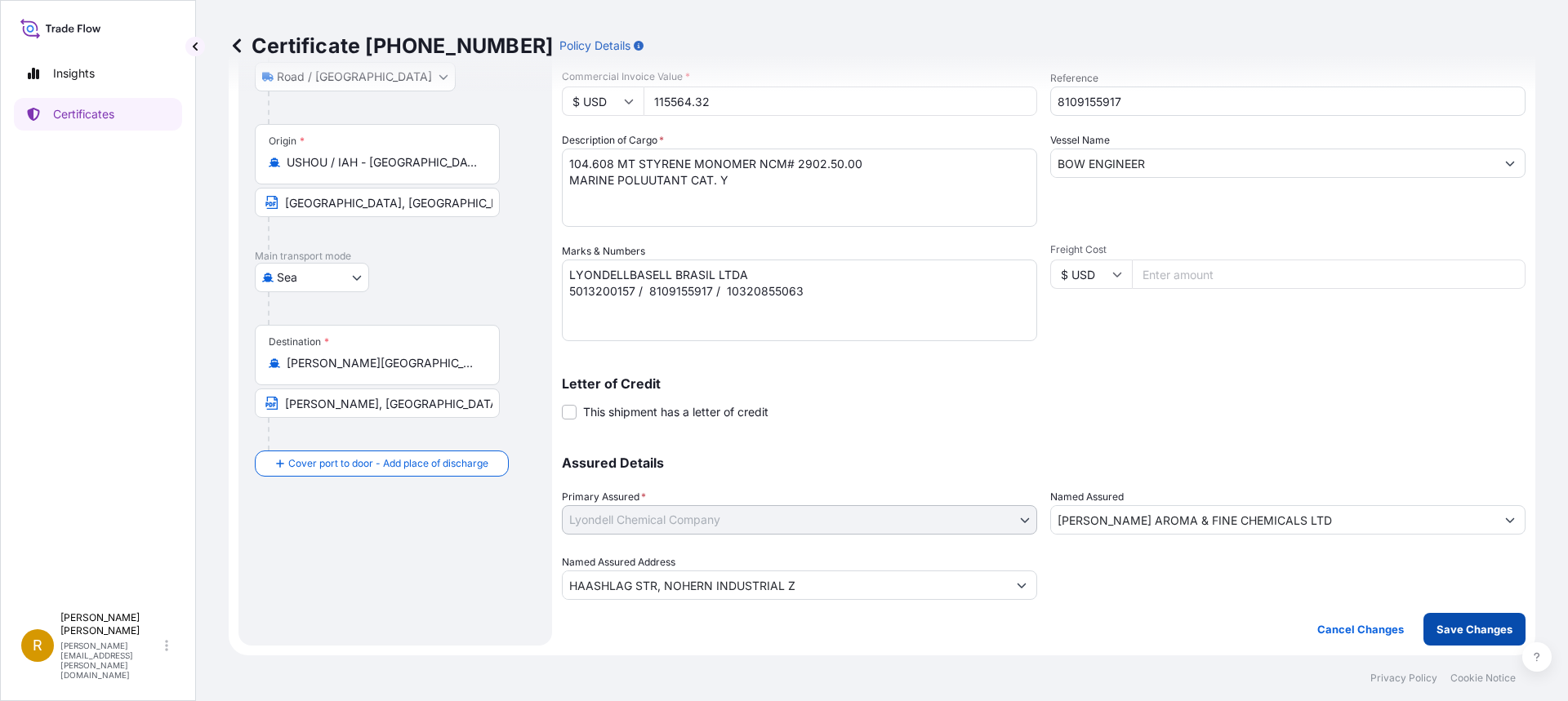
type input "115564.32"
click at [1477, 634] on p "Save Changes" at bounding box center [1474, 629] width 76 height 16
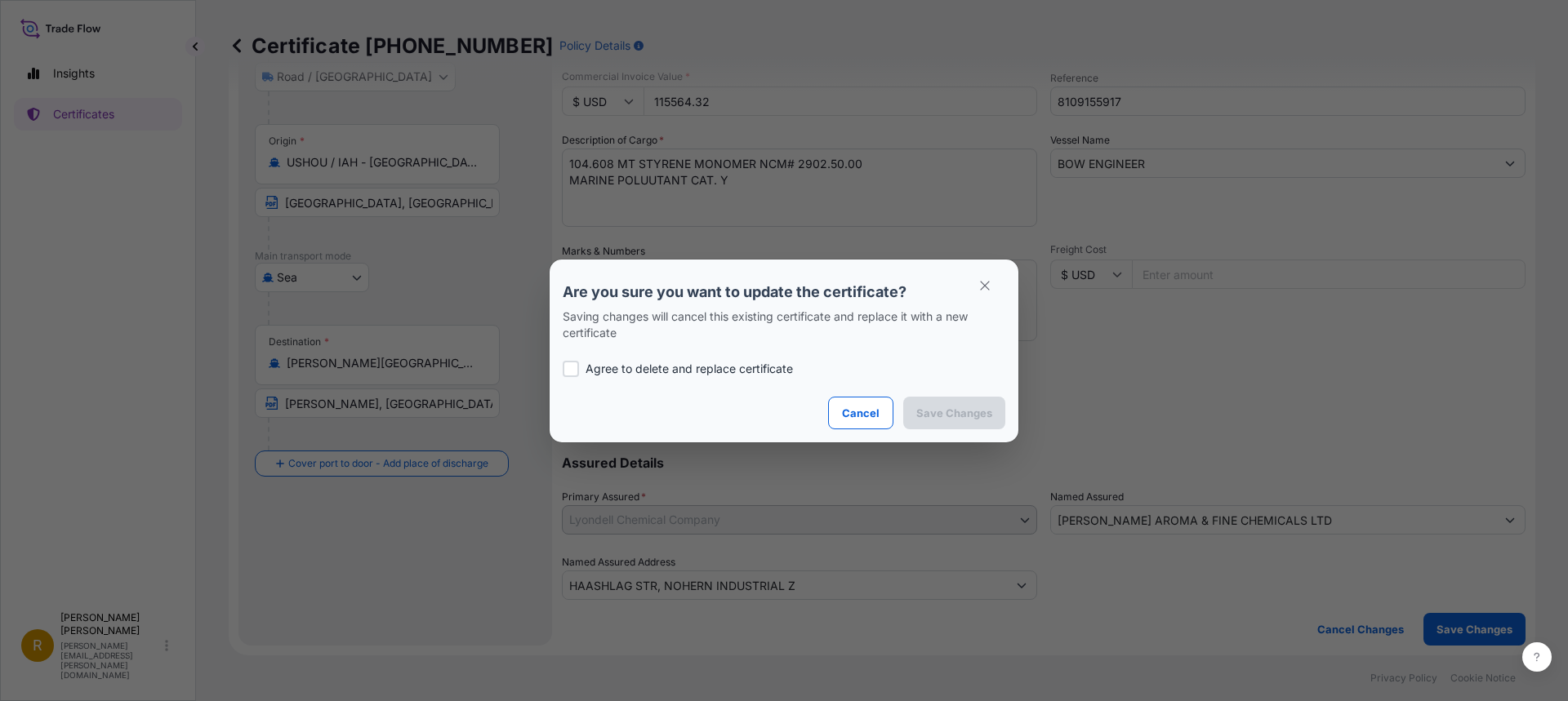
click at [574, 367] on div at bounding box center [571, 369] width 16 height 16
checkbox input "true"
click at [967, 415] on p "Save Changes" at bounding box center [954, 413] width 76 height 16
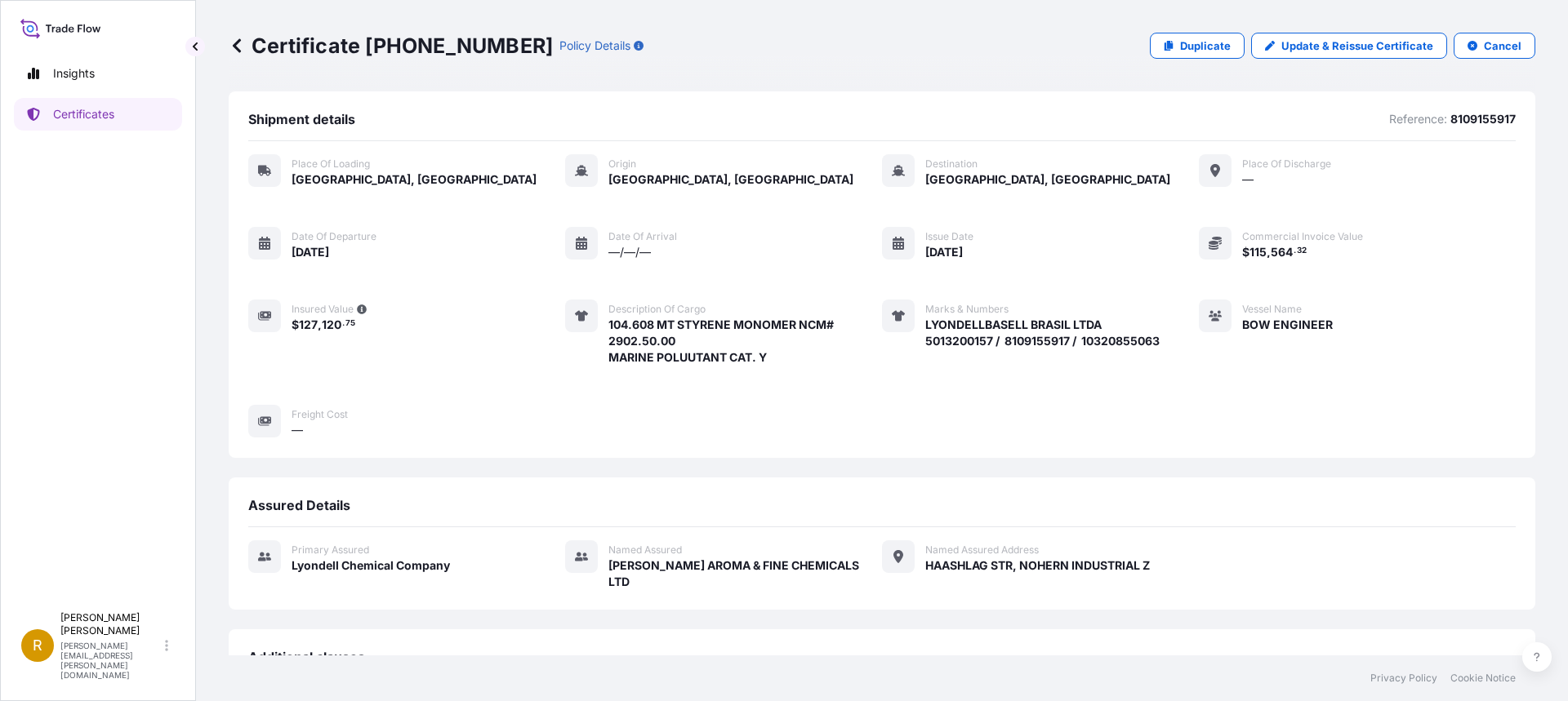
scroll to position [291, 0]
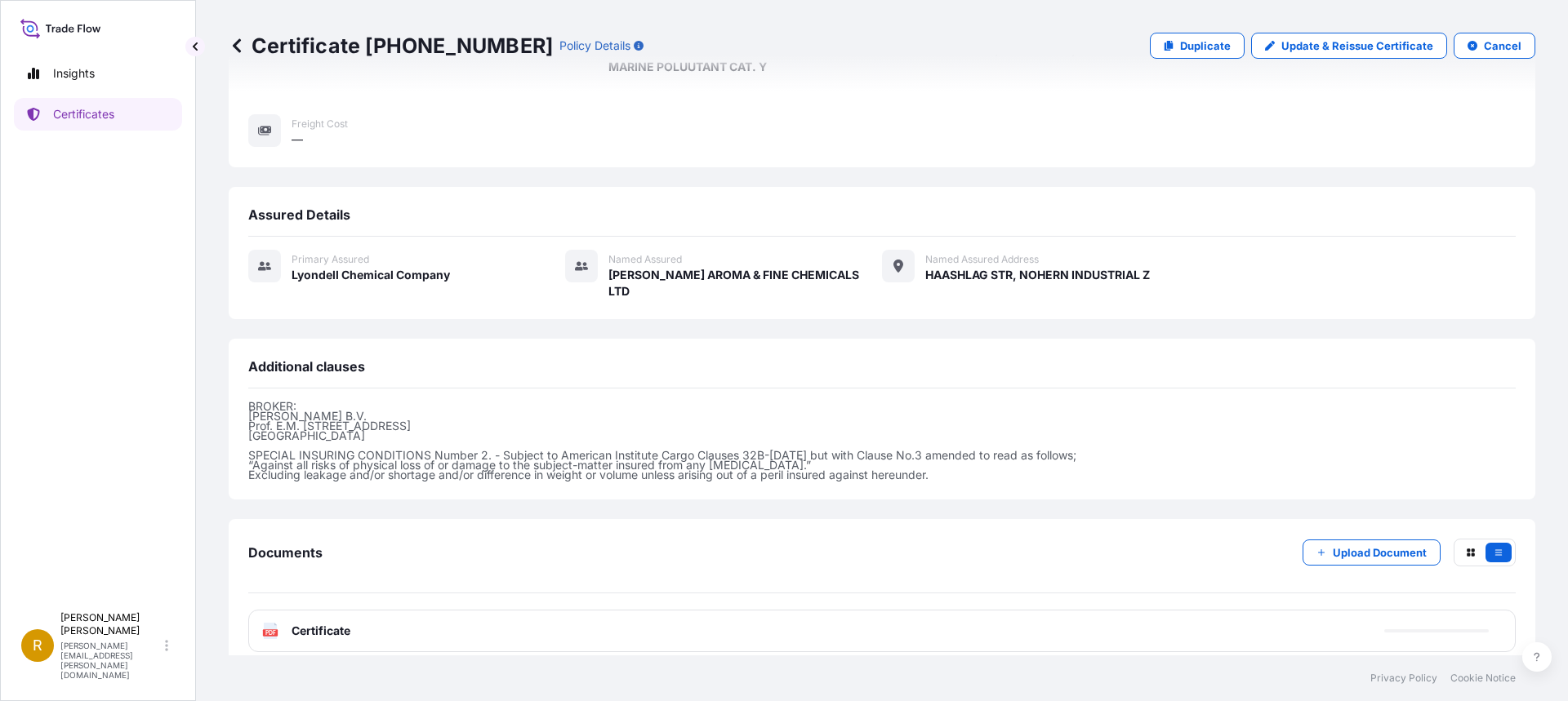
click at [268, 623] on icon at bounding box center [271, 631] width 14 height 16
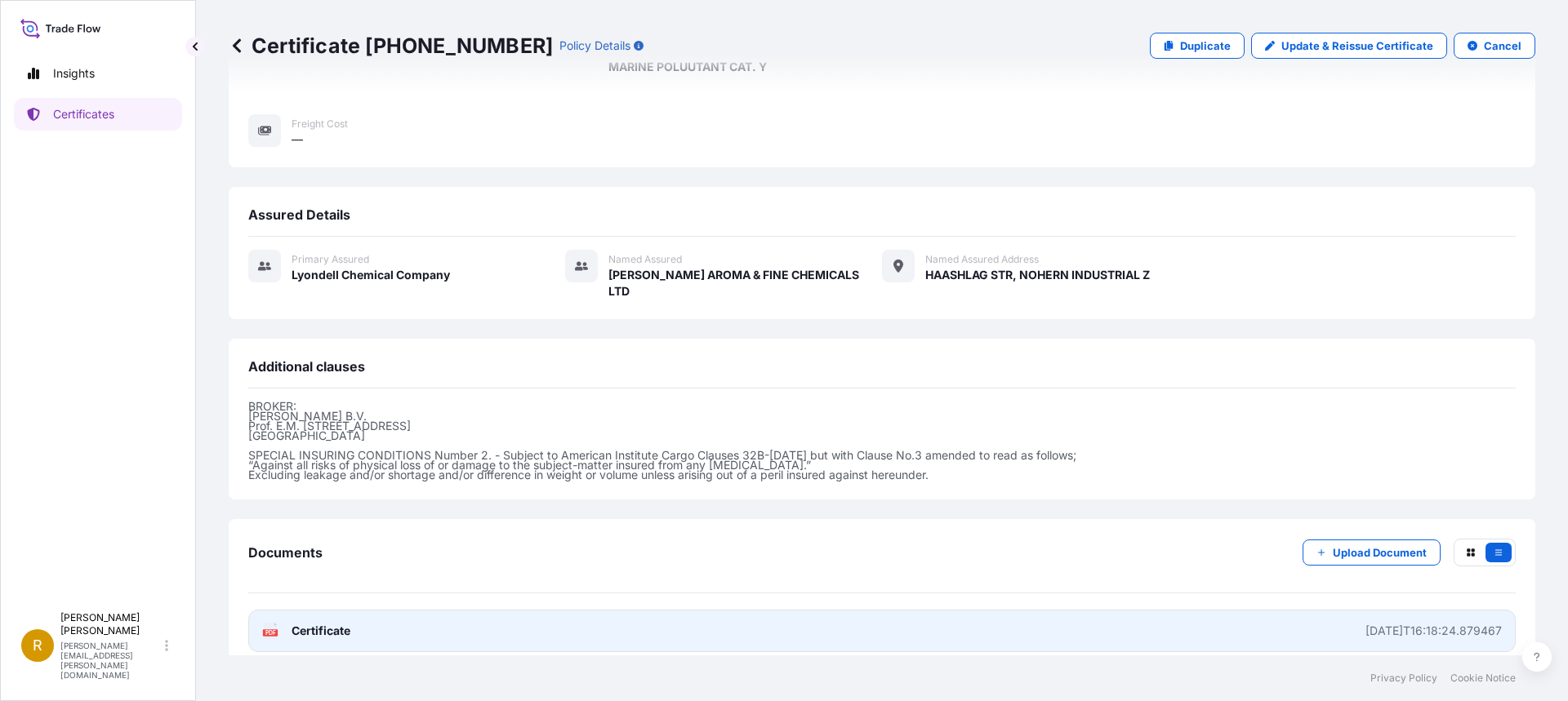
click at [268, 623] on icon at bounding box center [271, 631] width 14 height 16
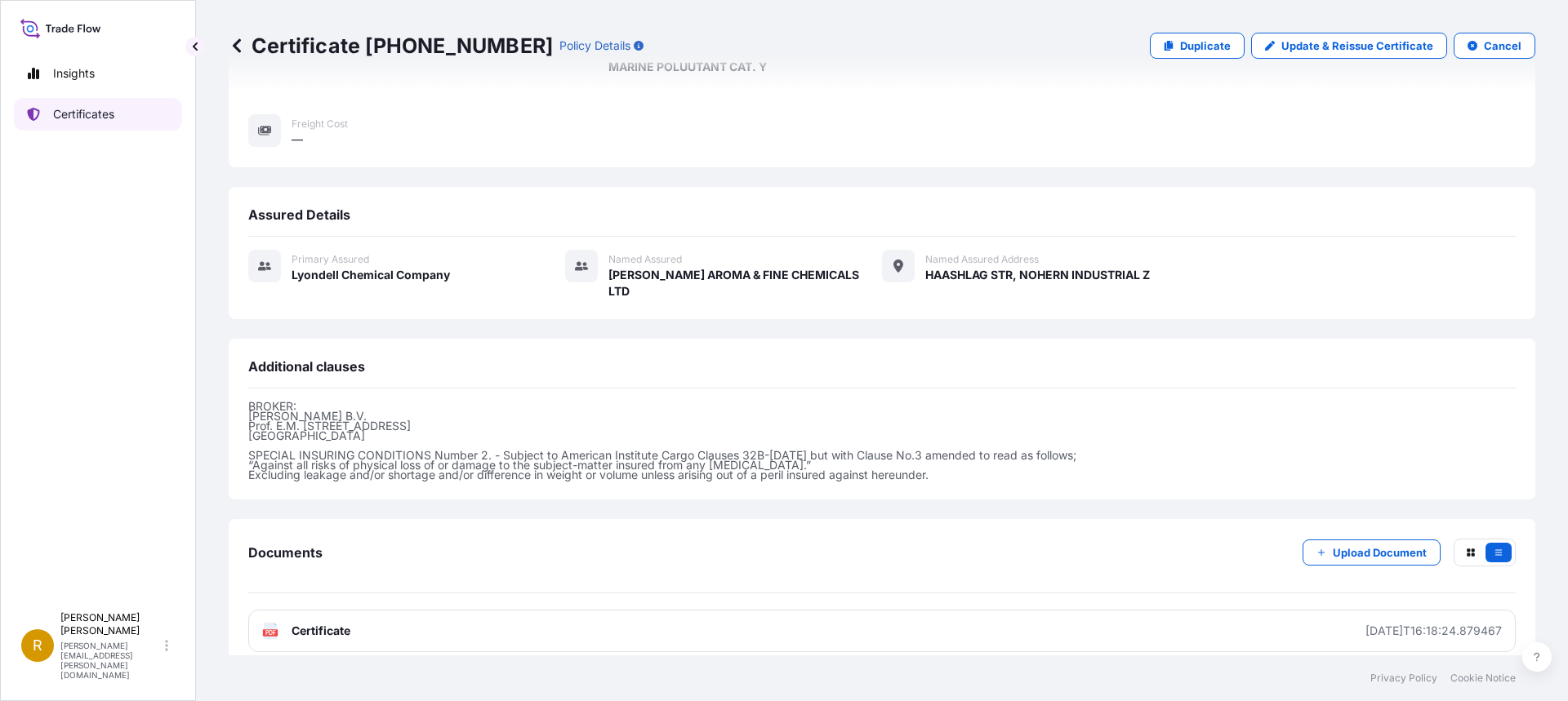
click at [83, 110] on p "Certificates" at bounding box center [83, 114] width 61 height 16
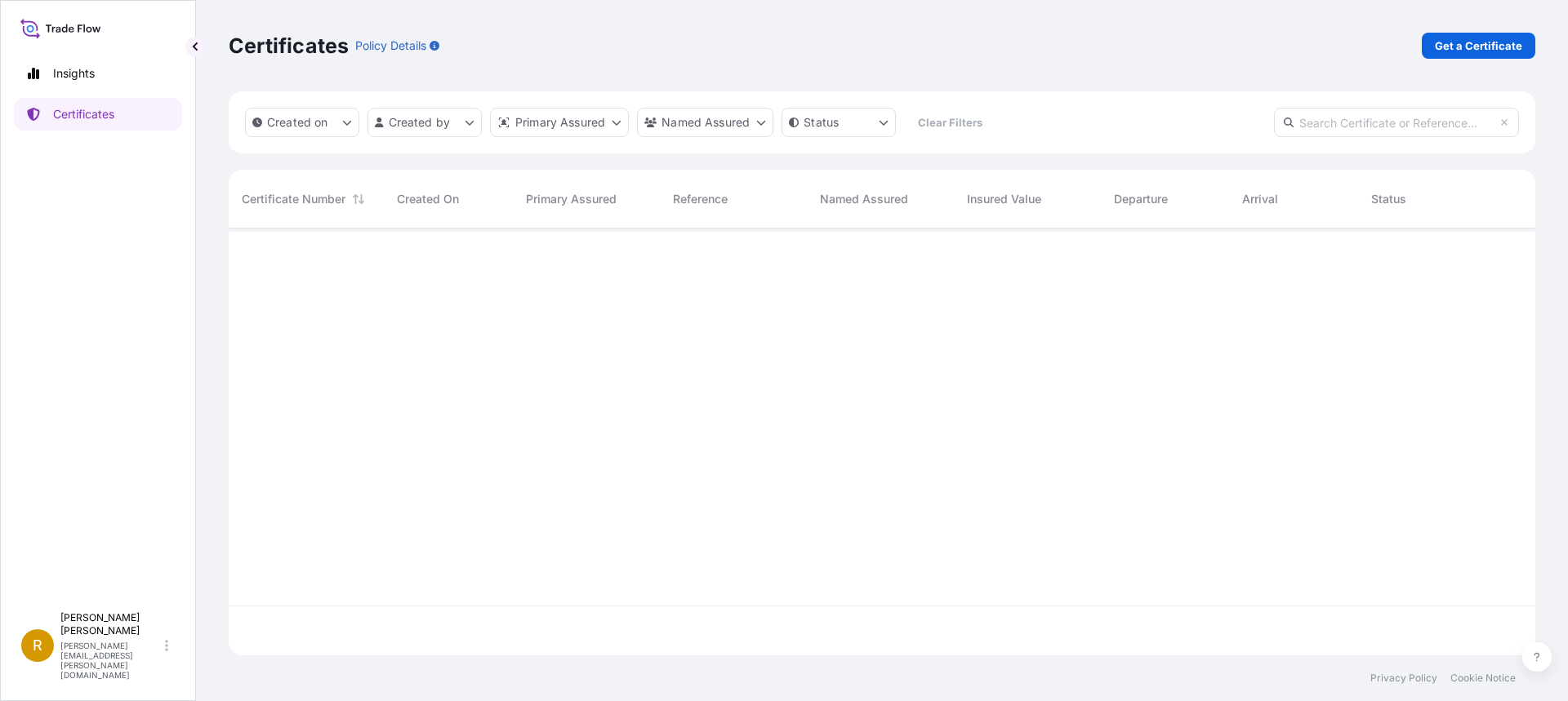
scroll to position [423, 1294]
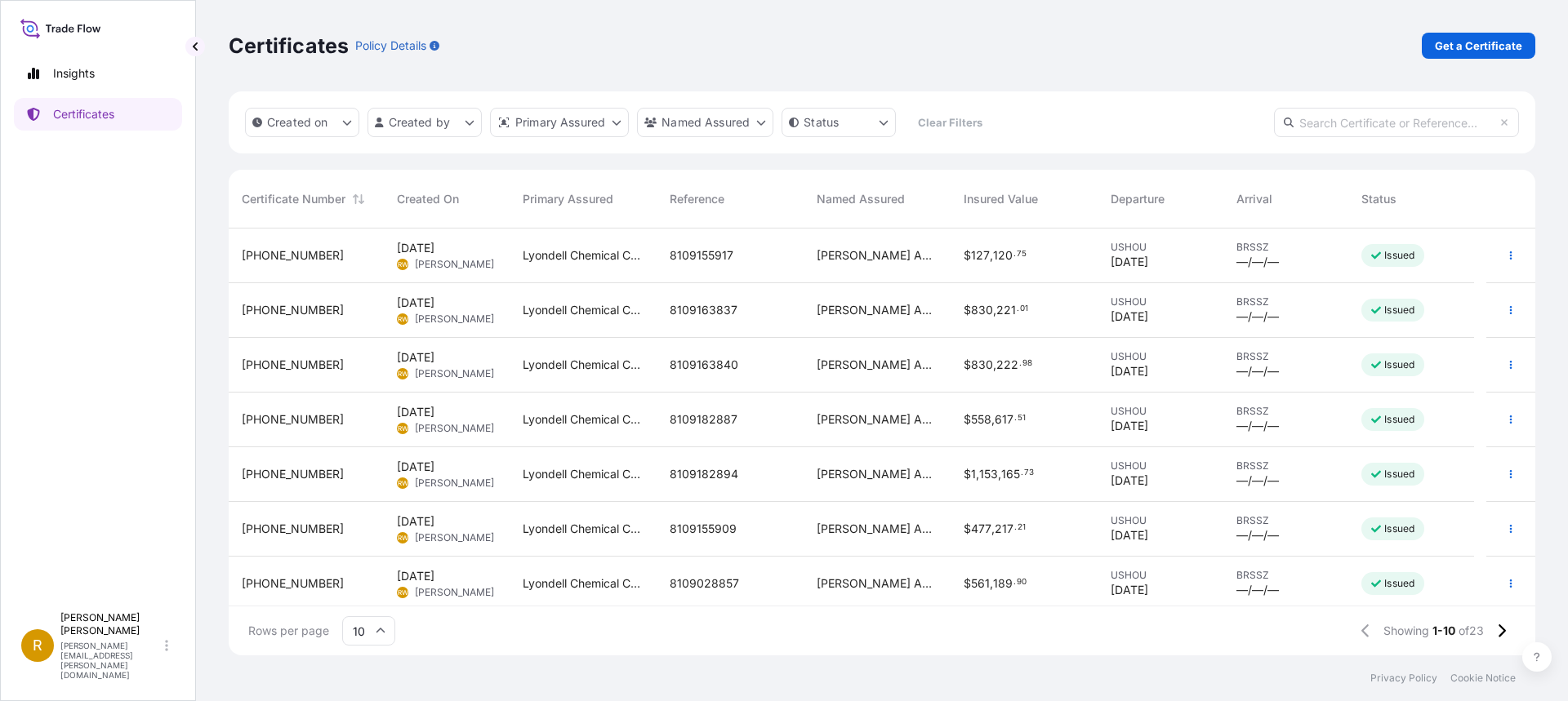
click at [708, 527] on span "8109155909" at bounding box center [703, 529] width 67 height 16
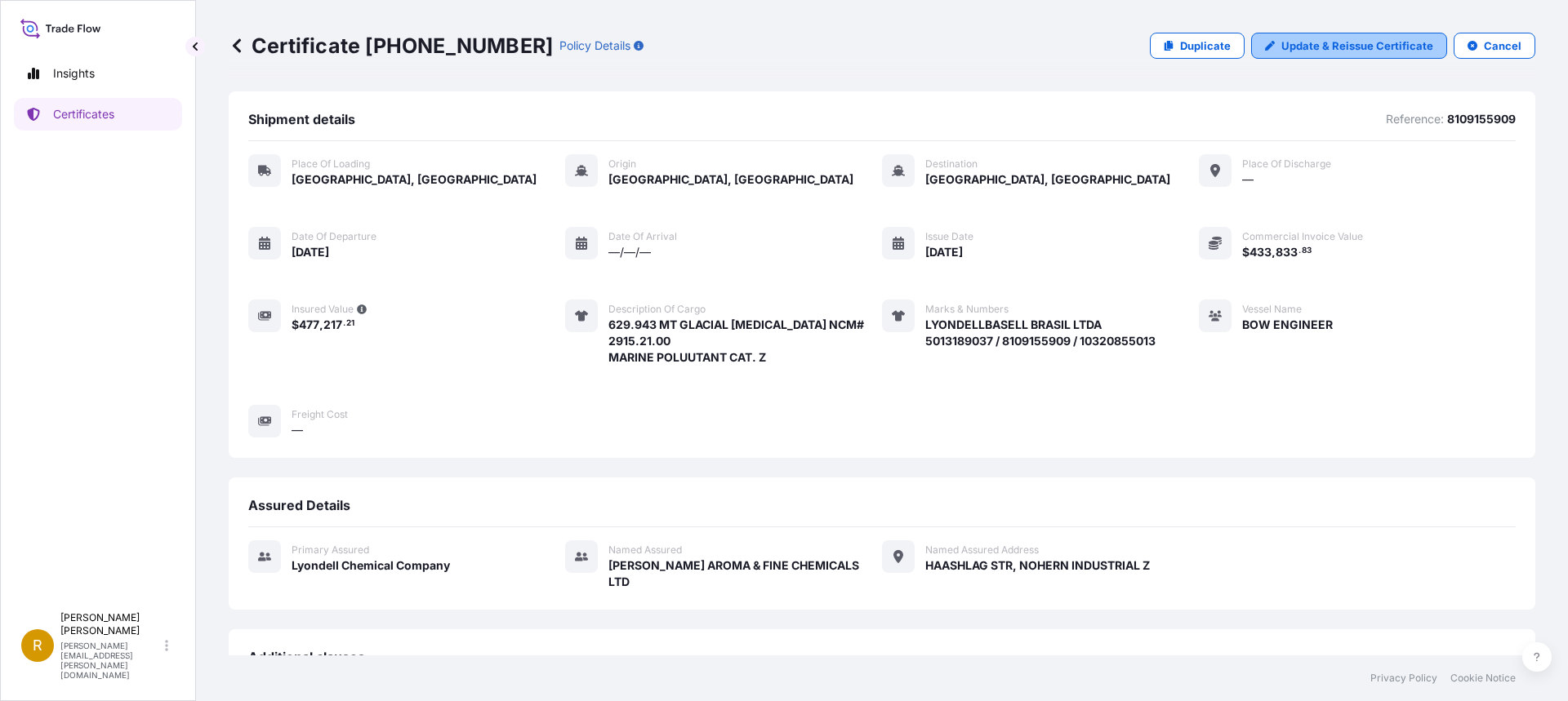
click at [1339, 51] on p "Update & Reissue Certificate" at bounding box center [1357, 46] width 152 height 16
select select "Road / [GEOGRAPHIC_DATA]"
select select "Sea"
select select "32018"
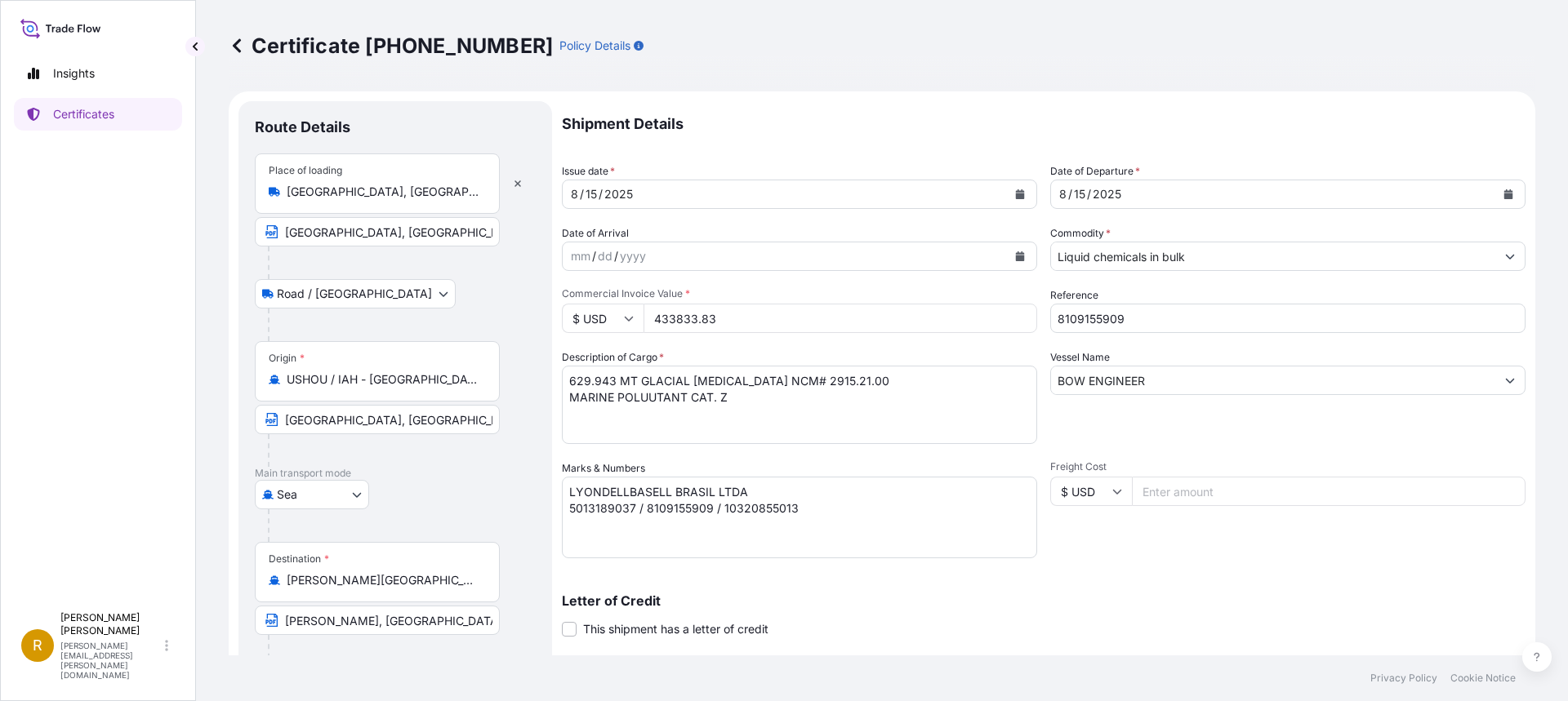
click at [733, 318] on input "433833.83" at bounding box center [840, 319] width 393 height 29
type input "433833.84"
click at [797, 508] on textarea "LYONDELLBASELL BRASIL LTDA 5013189037 / 8109155909 / 10320855013" at bounding box center [799, 517] width 475 height 82
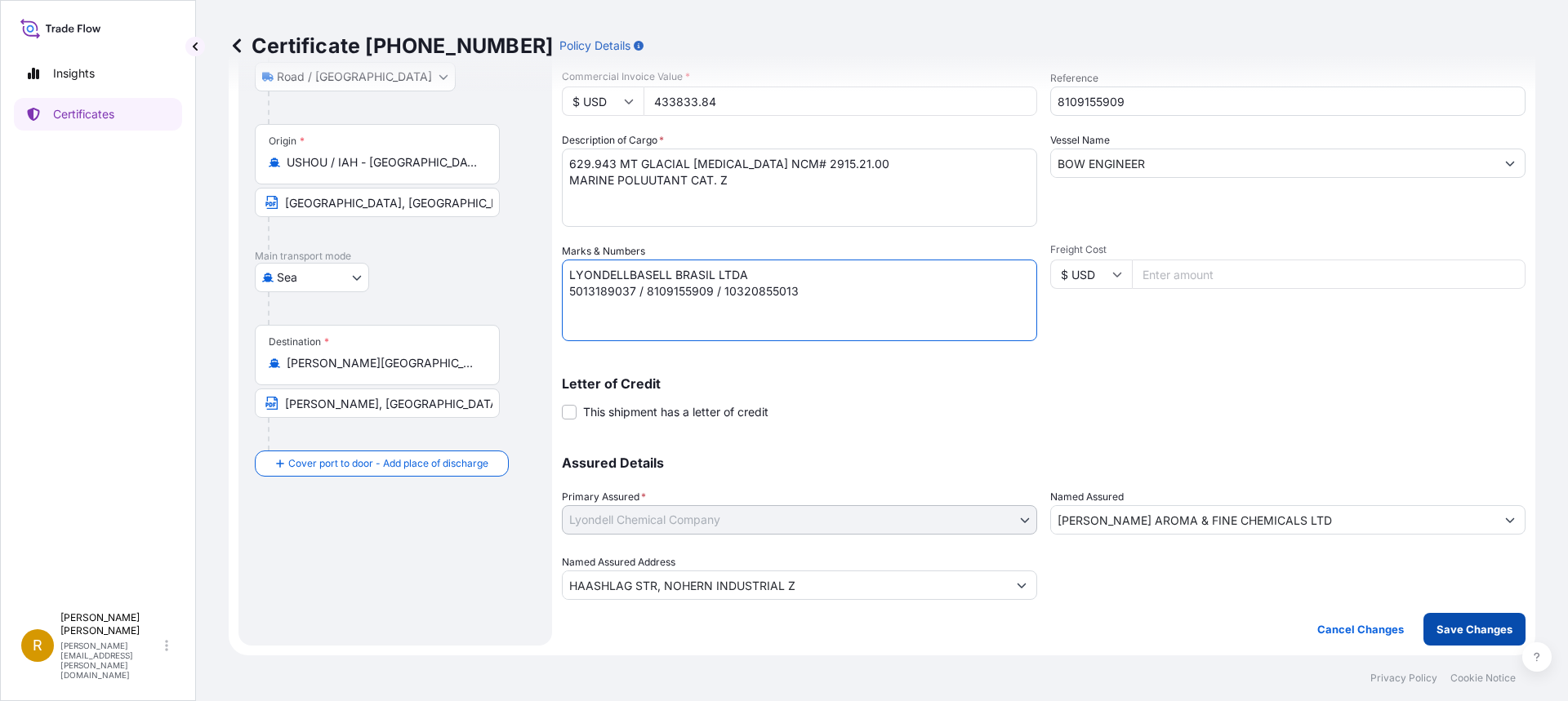
click at [1451, 625] on p "Save Changes" at bounding box center [1474, 629] width 76 height 16
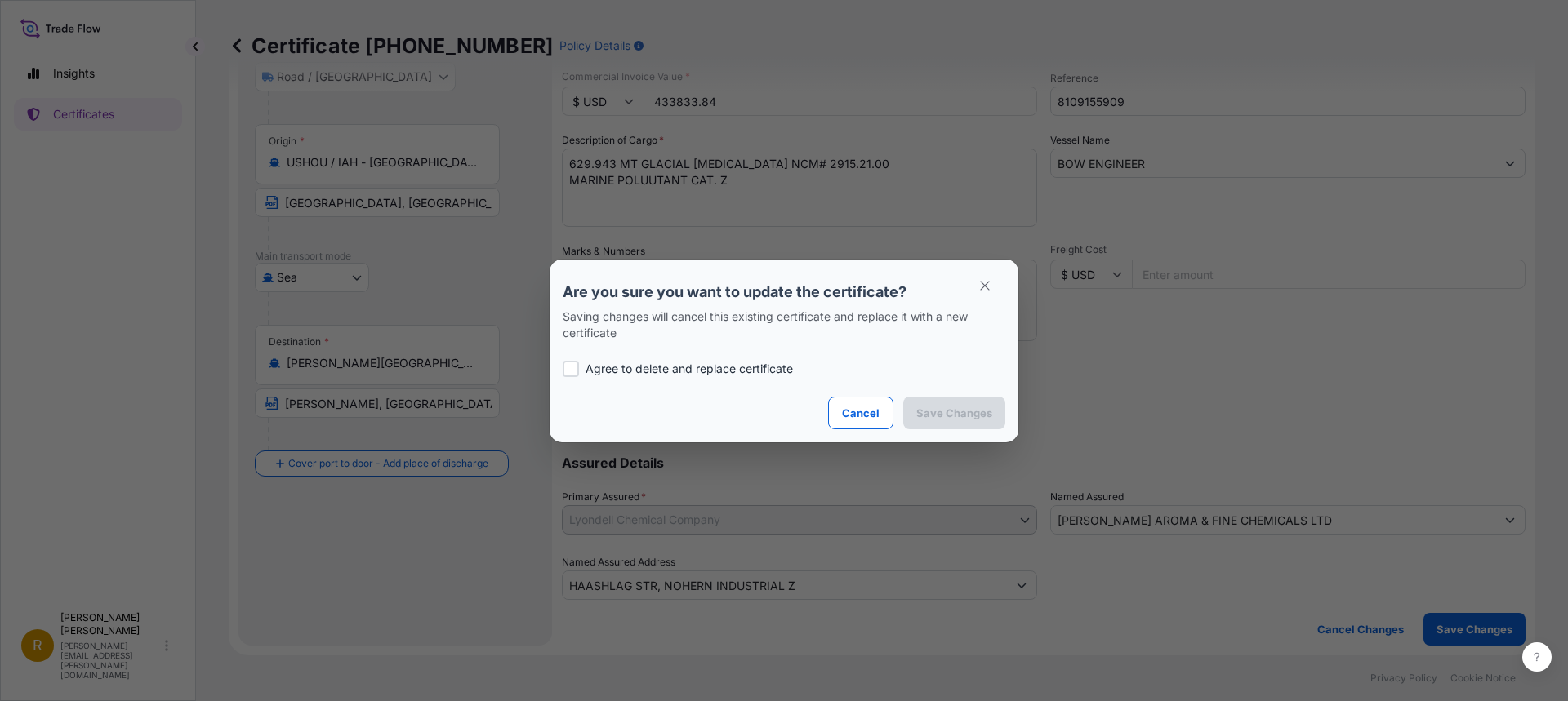
click at [571, 369] on div at bounding box center [571, 369] width 16 height 16
checkbox input "true"
click at [965, 412] on p "Save Changes" at bounding box center [954, 413] width 76 height 16
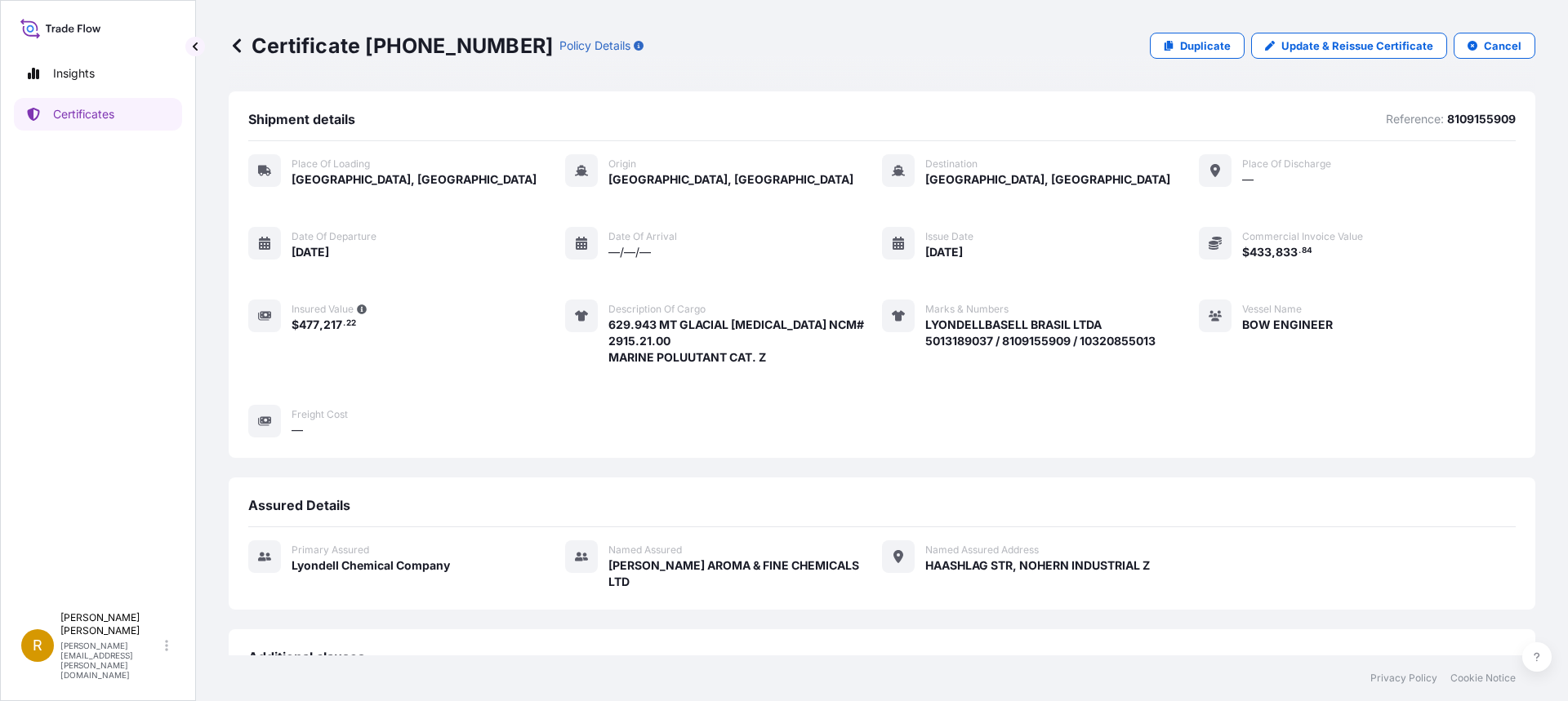
scroll to position [291, 0]
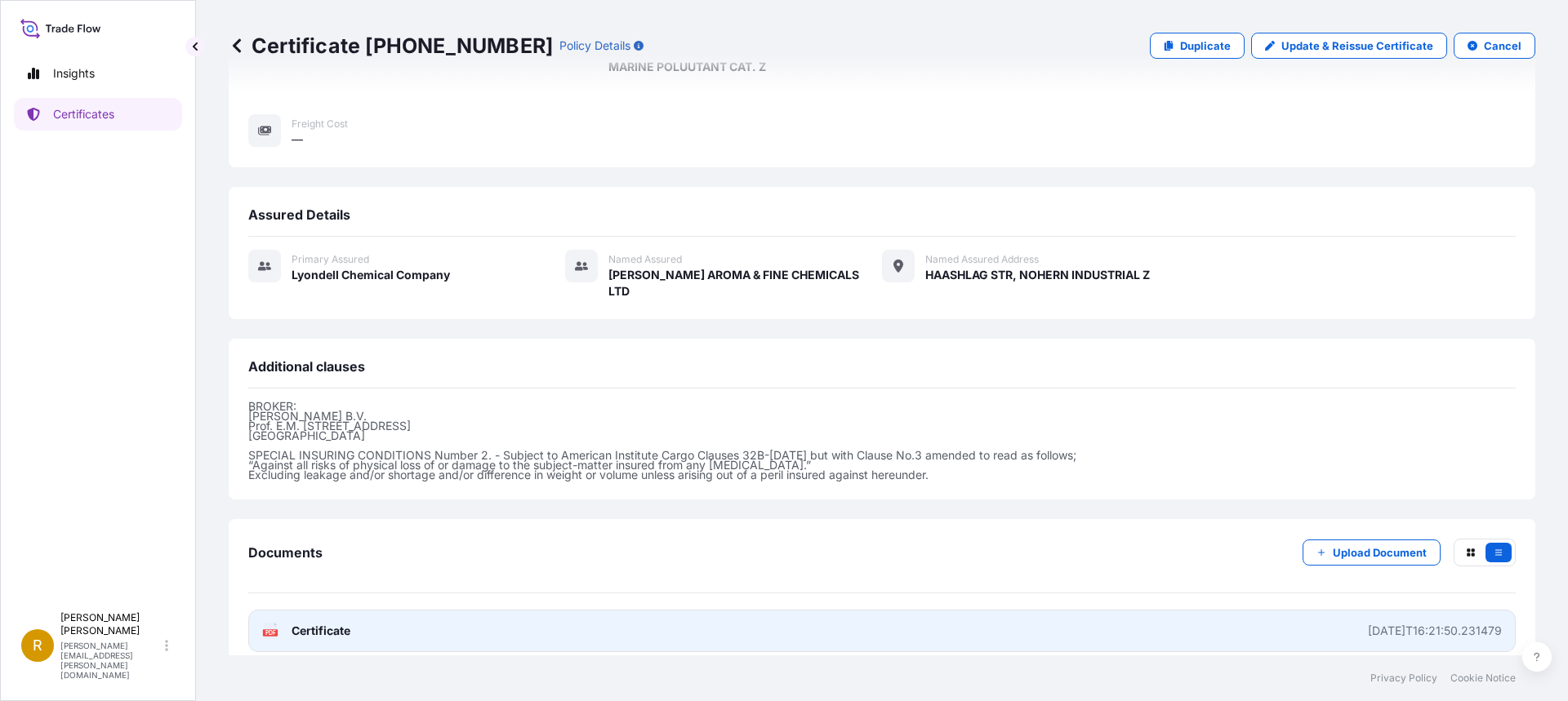
click at [272, 630] on text "PDF" at bounding box center [271, 632] width 11 height 6
